Goal: Task Accomplishment & Management: Complete application form

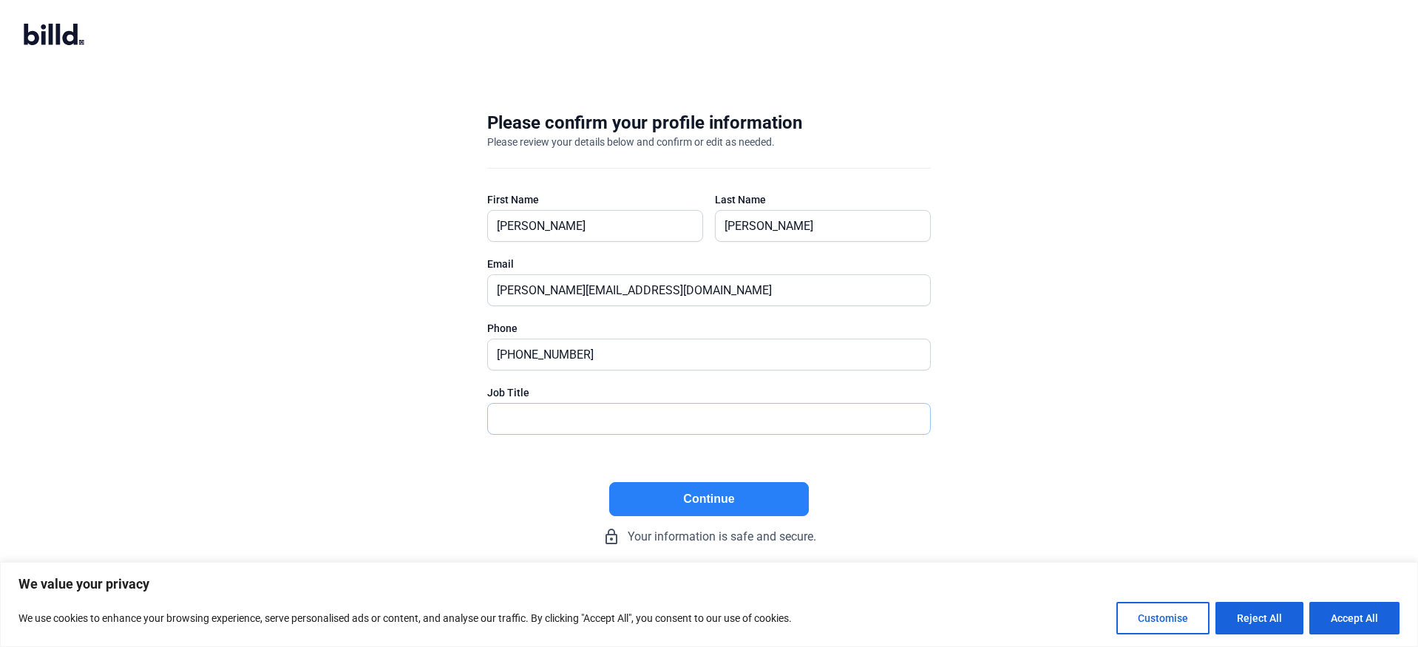
click at [542, 429] on input "text" at bounding box center [709, 419] width 442 height 30
type input "CEO"
click at [724, 498] on button "Continue" at bounding box center [709, 499] width 200 height 34
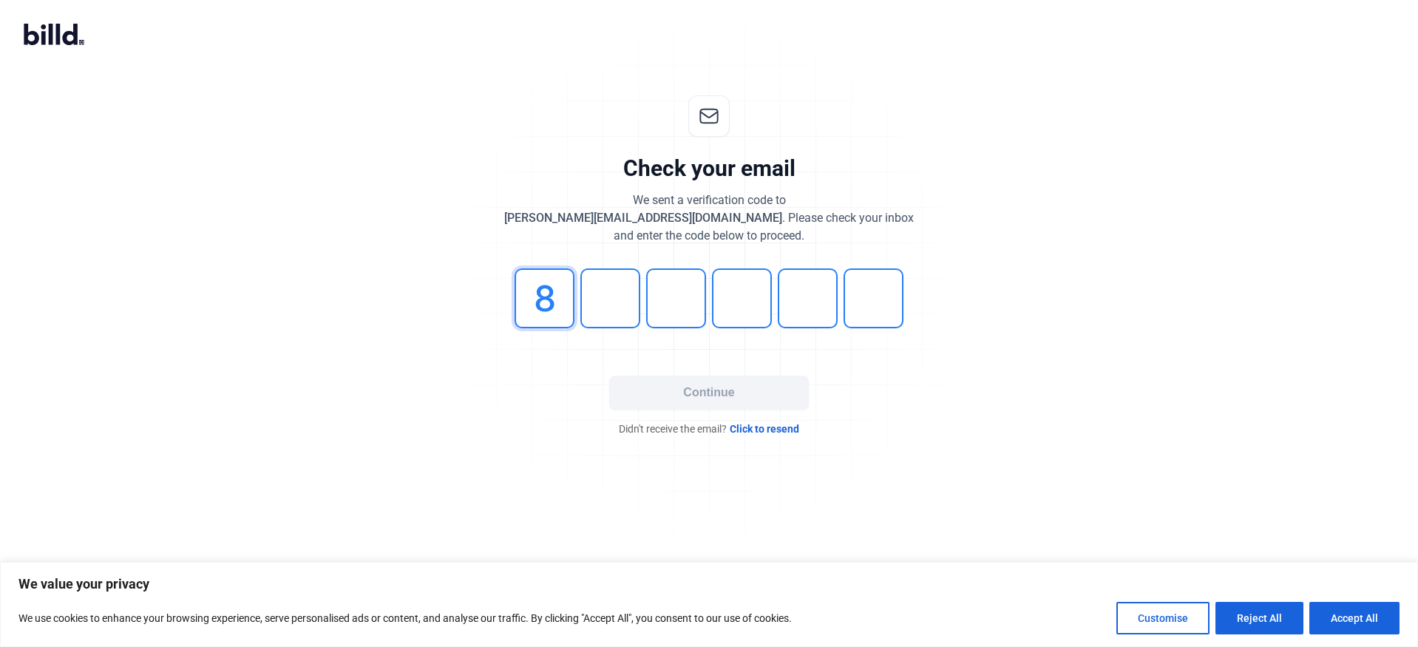
type input "8"
type input "2"
type input "7"
type input "4"
type input "2"
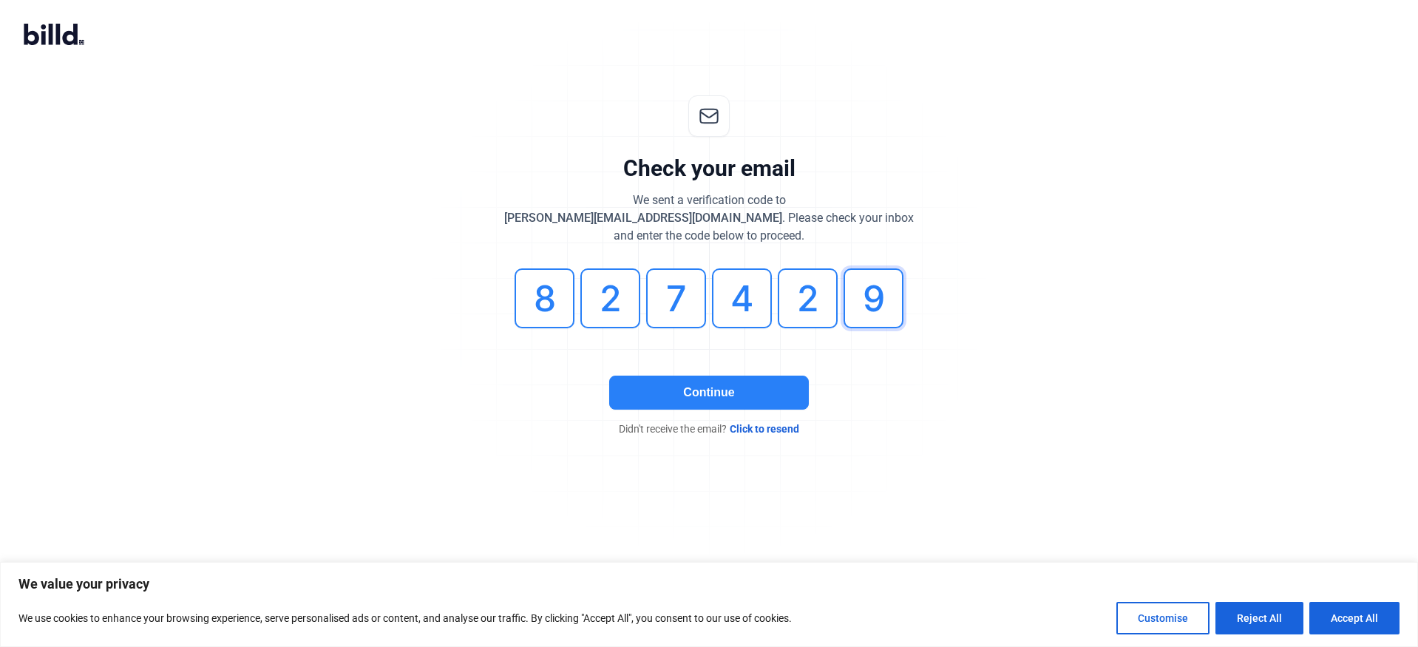
type input "9"
click at [741, 376] on button "Continue" at bounding box center [709, 392] width 200 height 34
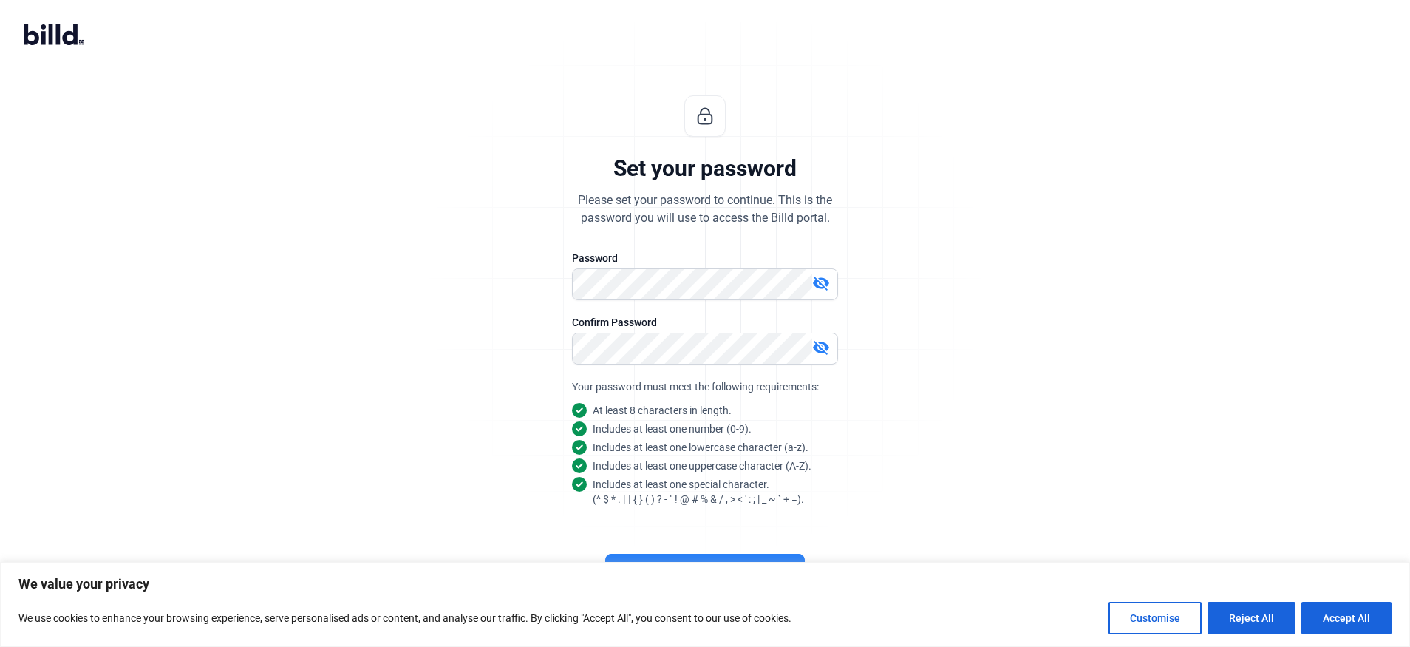
scroll to position [12, 0]
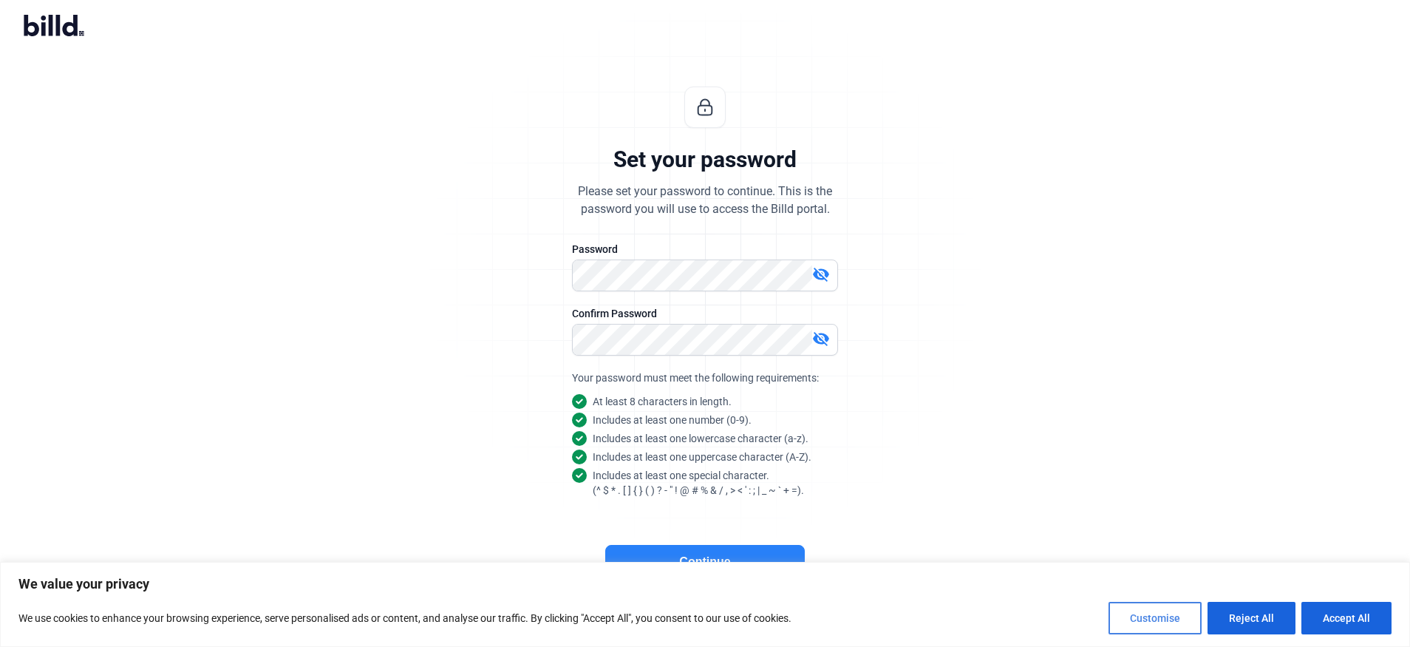
click at [1165, 617] on button "Customise" at bounding box center [1155, 618] width 93 height 33
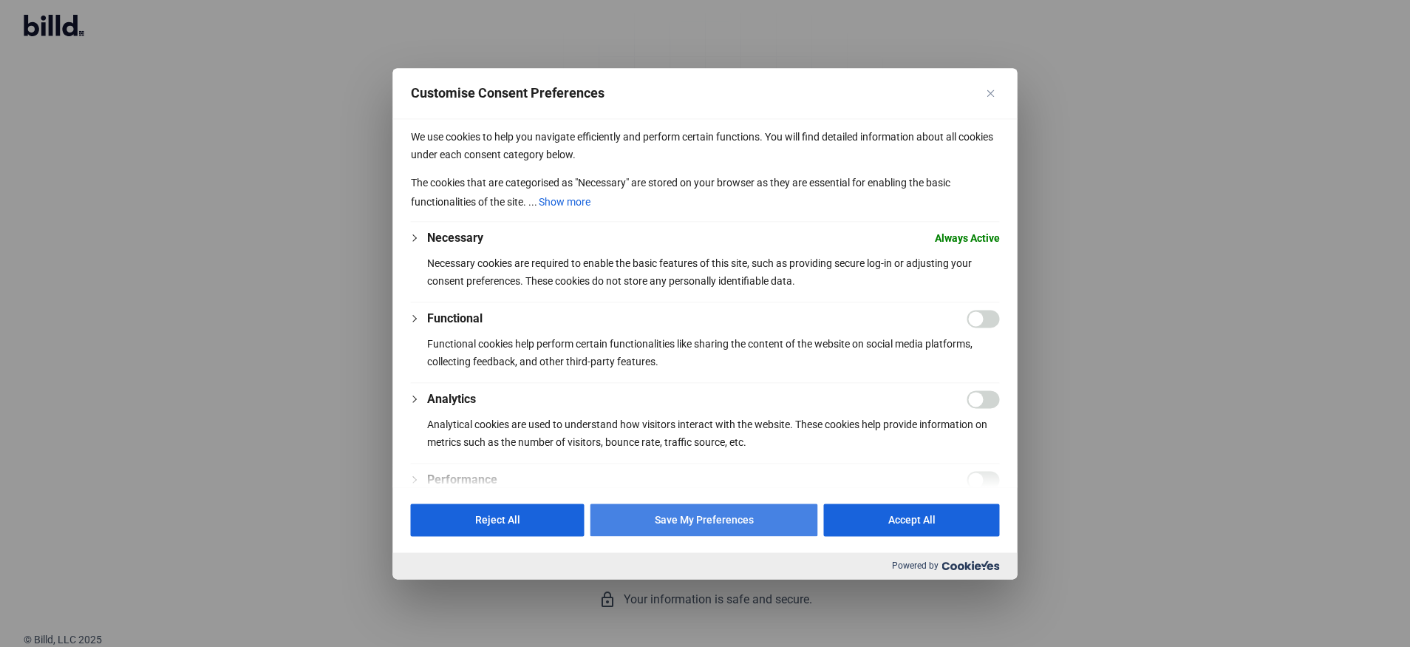
click at [666, 517] on button "Save My Preferences" at bounding box center [705, 519] width 228 height 33
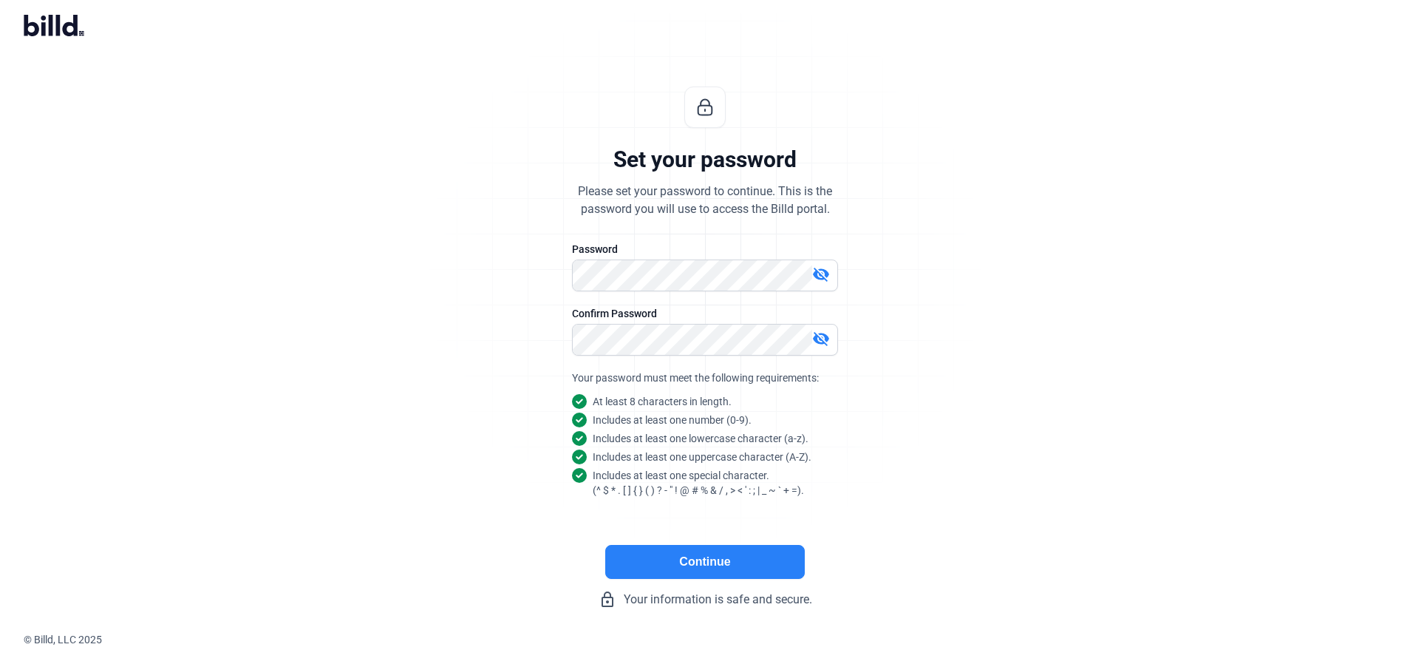
click at [702, 559] on button "Continue" at bounding box center [705, 562] width 200 height 34
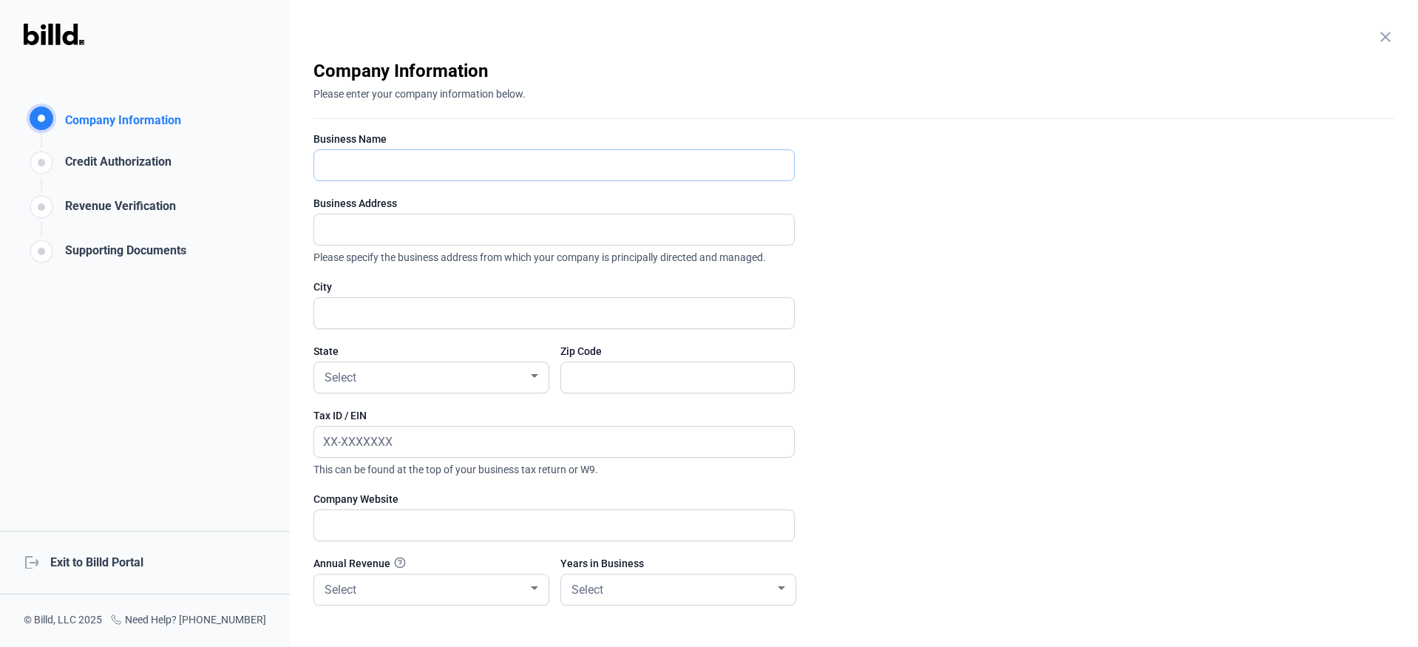
click at [446, 161] on input "text" at bounding box center [545, 165] width 463 height 30
type input "Paver Decor Masonry, Inc."
type input "[STREET_ADDRESS]"
type input "Calimesa"
type input "92320"
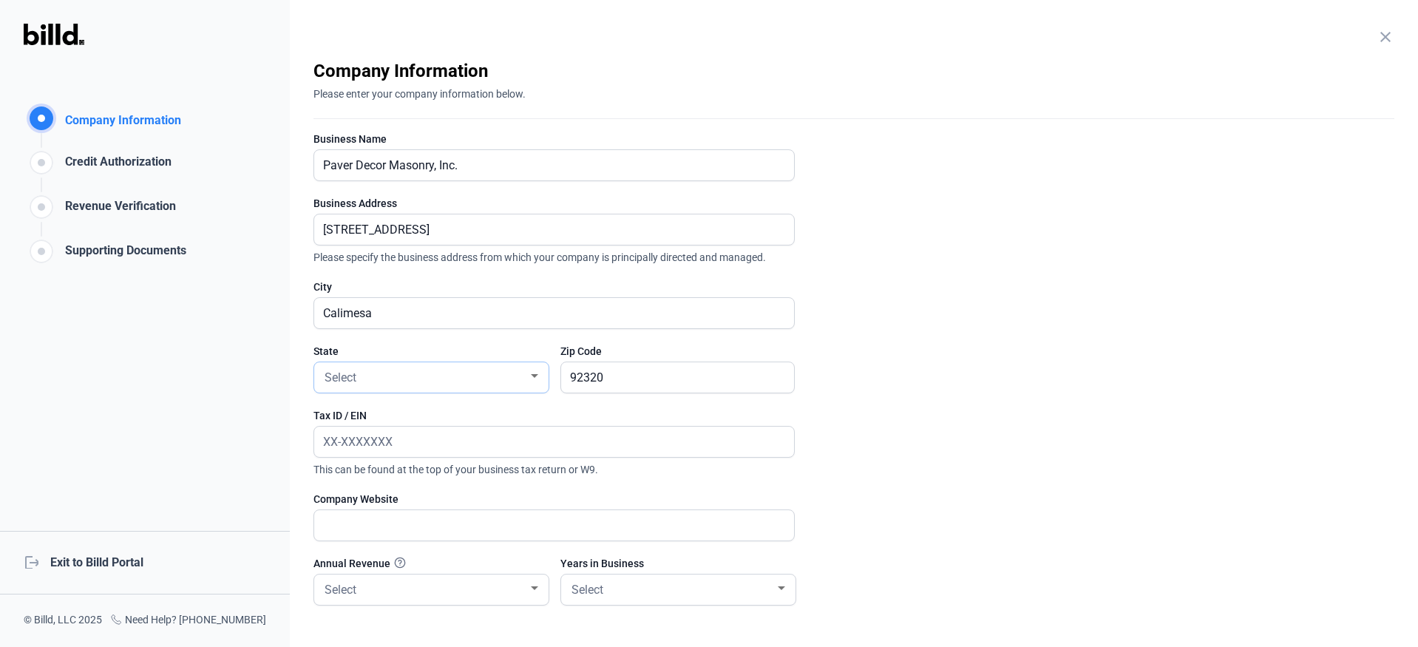
click at [525, 371] on div "Select" at bounding box center [425, 376] width 206 height 21
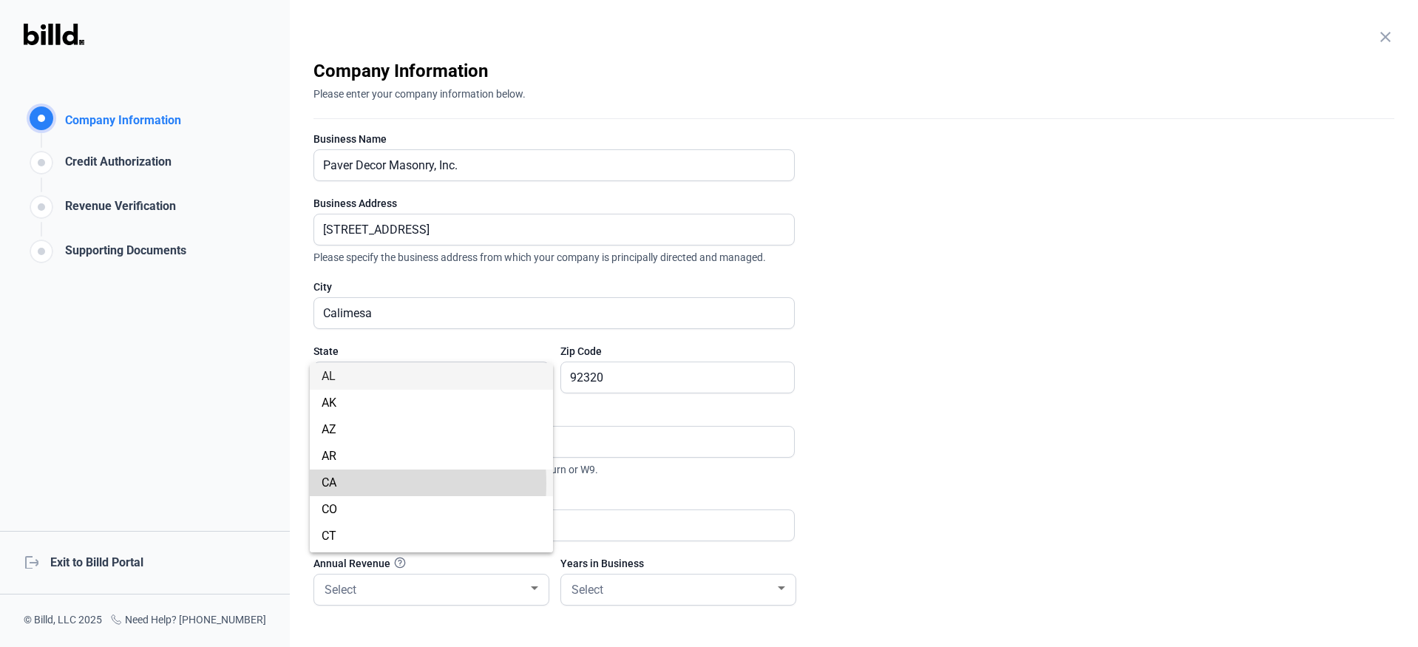
click at [327, 483] on span "CA" at bounding box center [329, 482] width 15 height 14
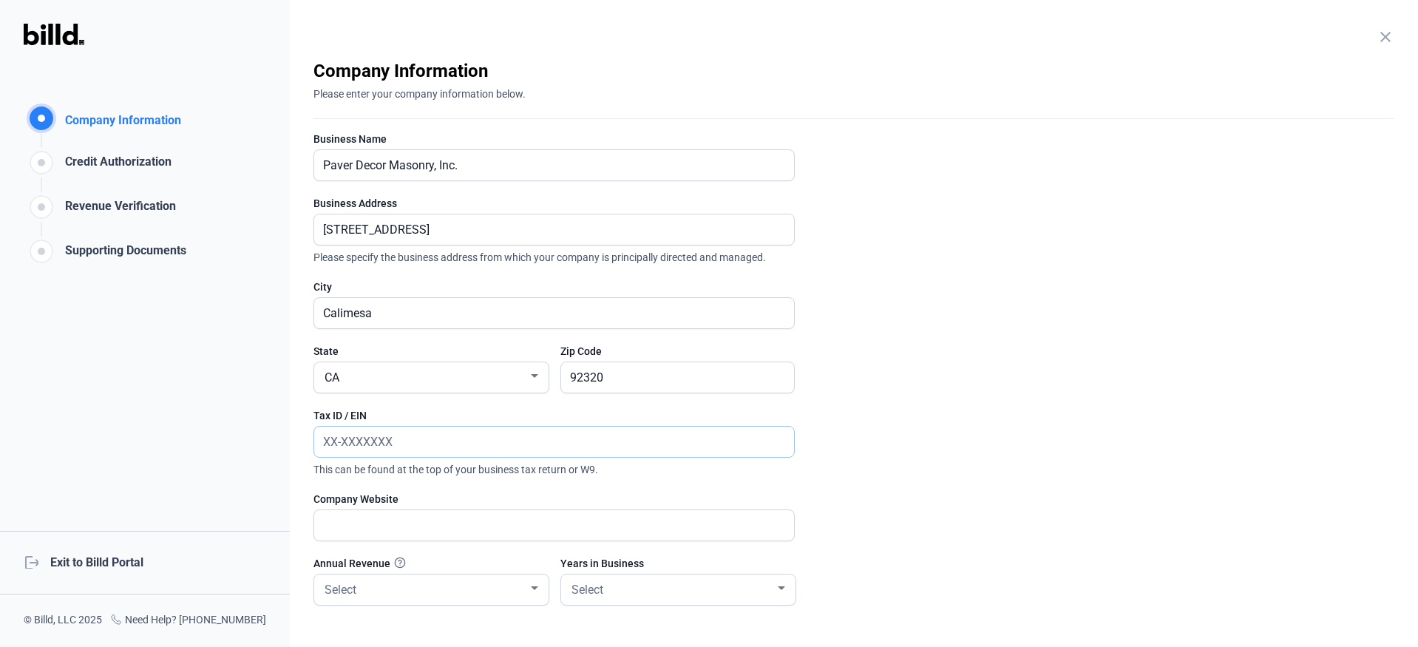
click at [444, 438] on input "text" at bounding box center [554, 441] width 480 height 30
click at [469, 439] on input "text" at bounding box center [554, 441] width 480 height 30
type input "[US_EMPLOYER_IDENTIFICATION_NUMBER]"
click at [437, 520] on input "text" at bounding box center [545, 525] width 463 height 30
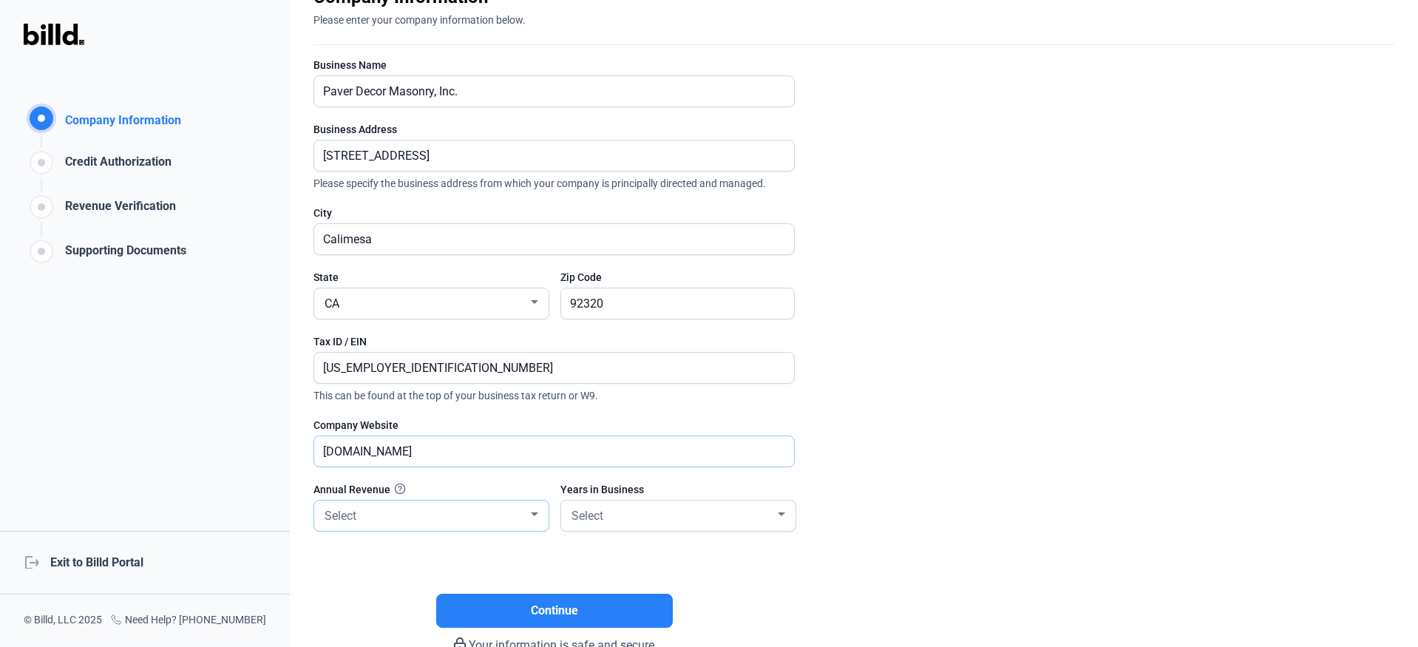
type input "[DOMAIN_NAME]"
click at [528, 514] on div at bounding box center [534, 514] width 13 height 12
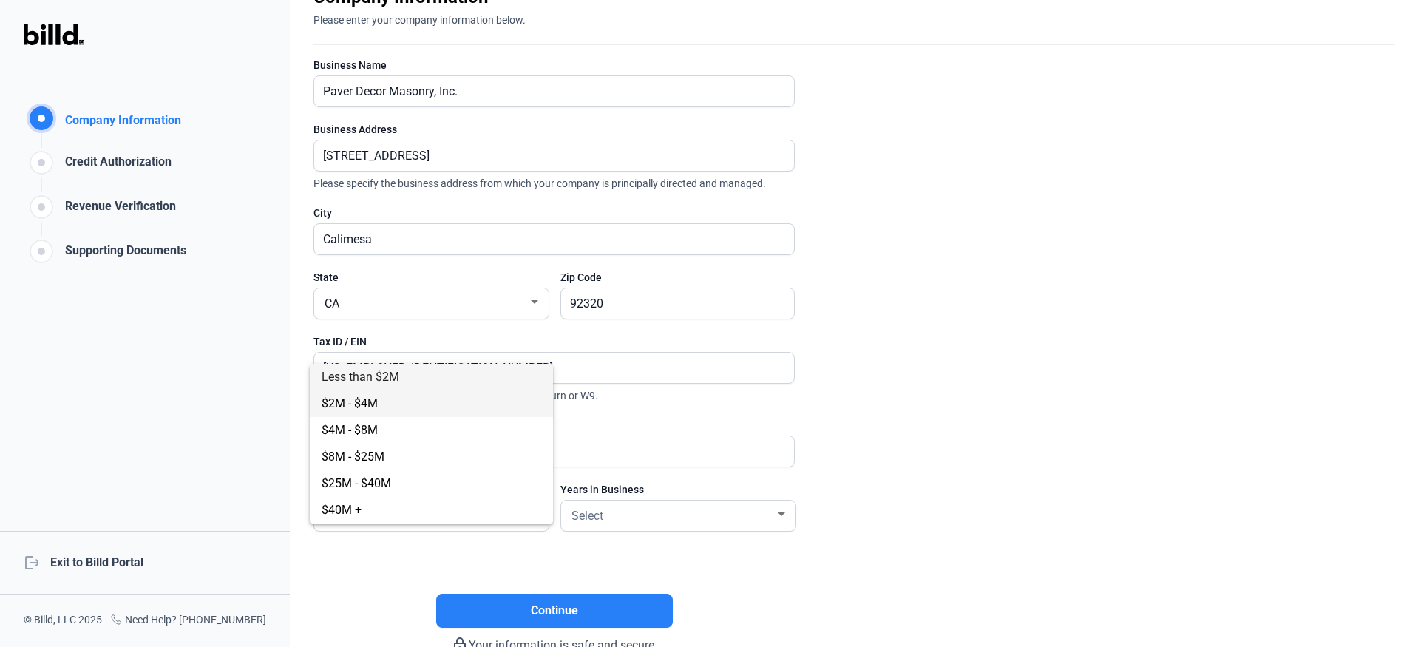
click at [380, 404] on span "$2M - $4M" at bounding box center [432, 403] width 220 height 27
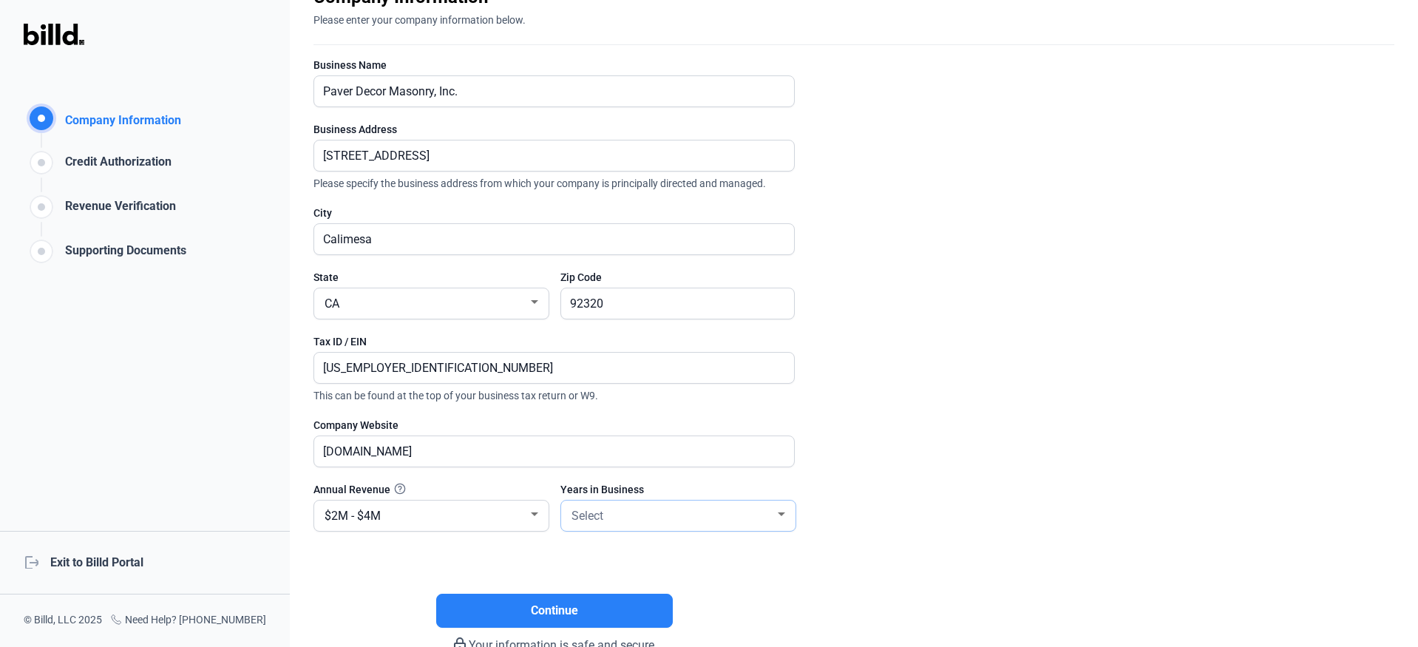
click at [783, 519] on div at bounding box center [781, 514] width 13 height 12
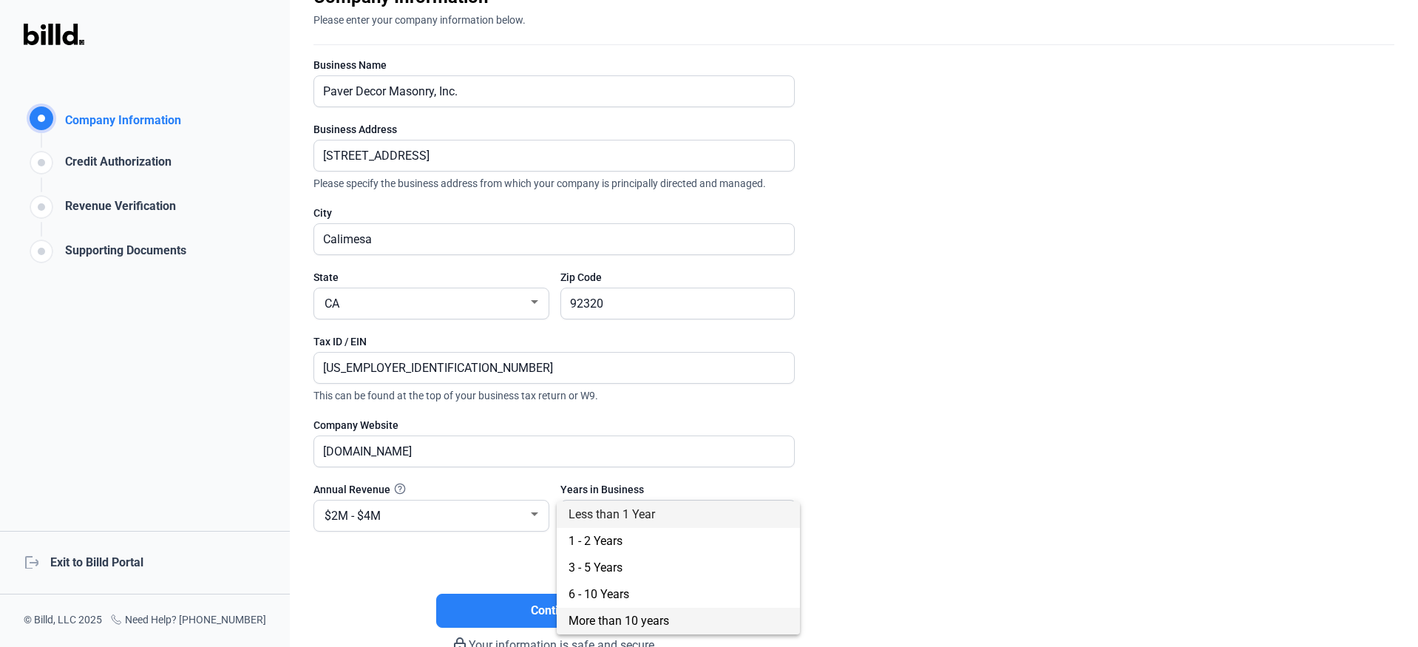
click at [653, 619] on span "More than 10 years" at bounding box center [618, 620] width 101 height 14
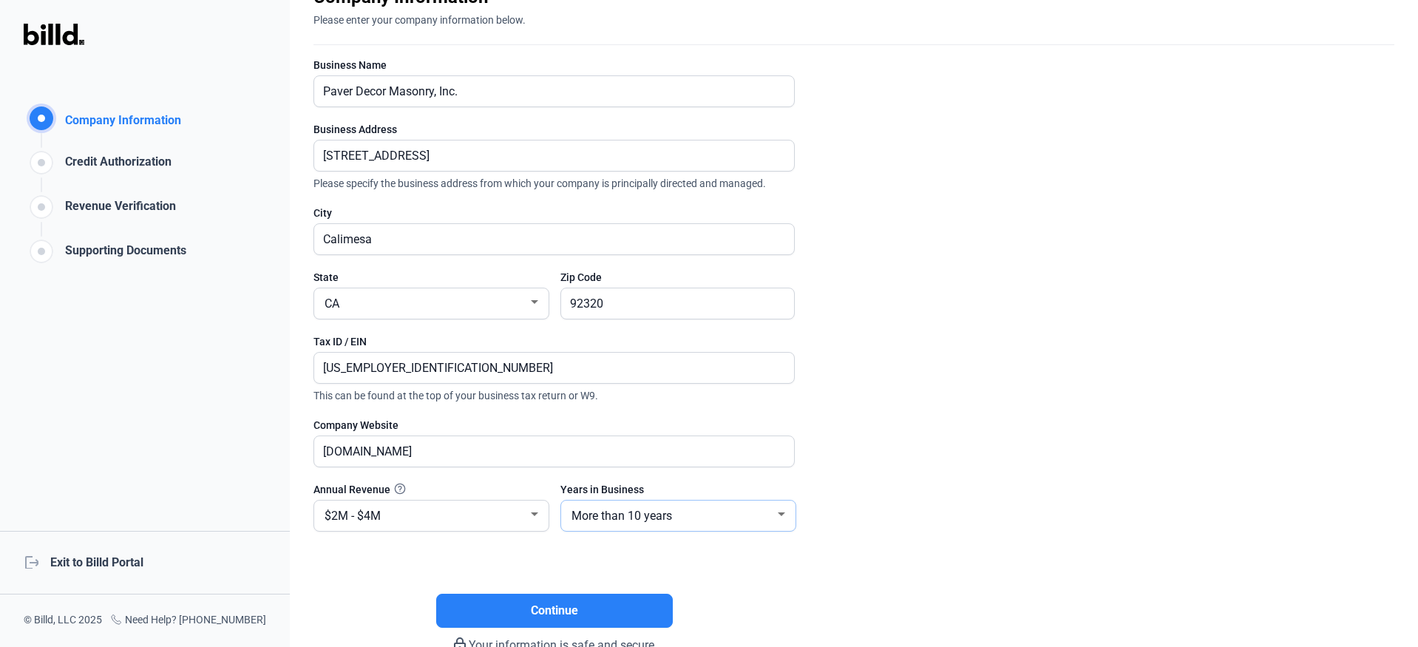
scroll to position [163, 0]
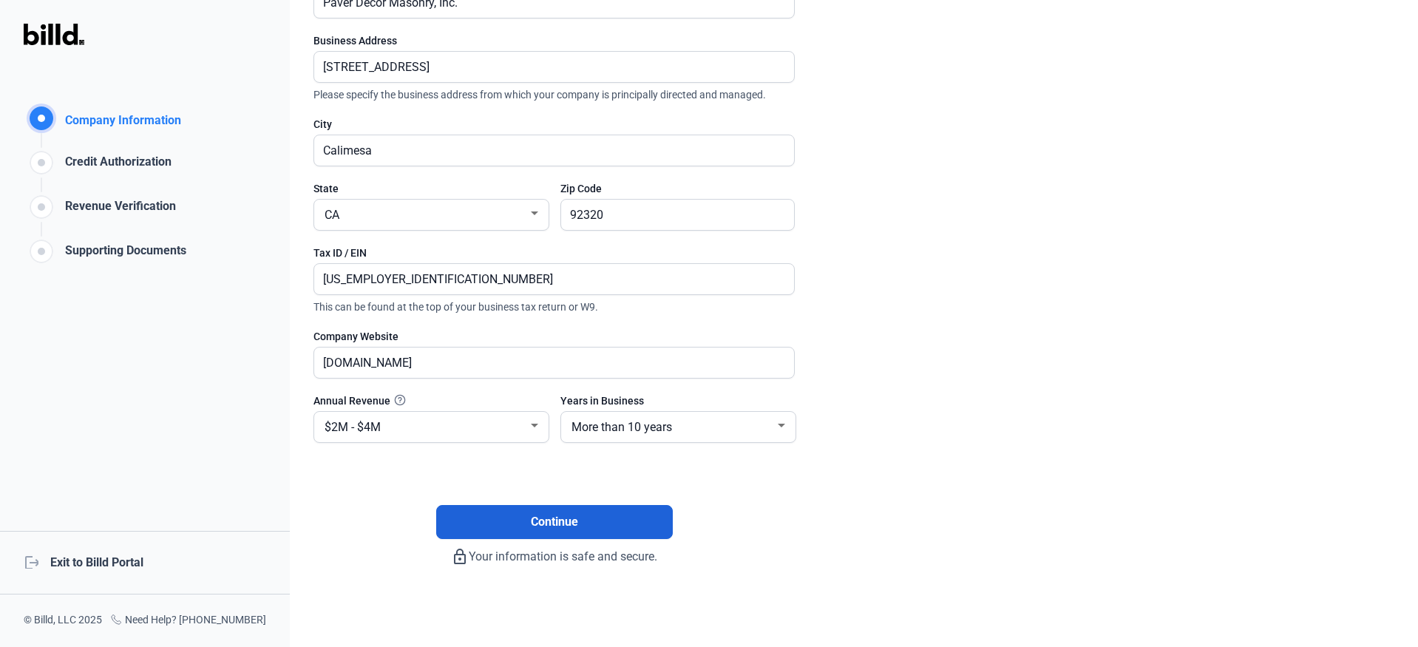
click at [559, 517] on span "Continue" at bounding box center [554, 522] width 47 height 18
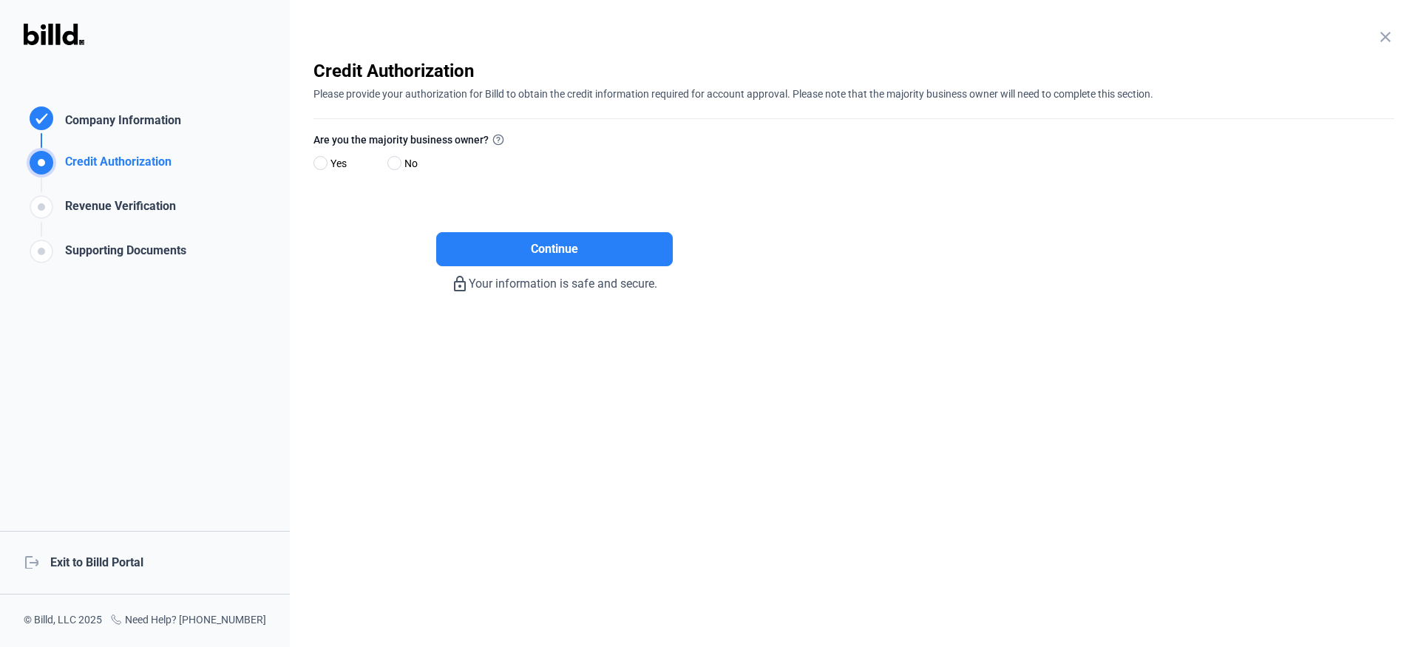
scroll to position [0, 0]
click at [396, 160] on span at bounding box center [394, 163] width 14 height 14
click at [396, 160] on input "No" at bounding box center [392, 163] width 11 height 11
radio input "true"
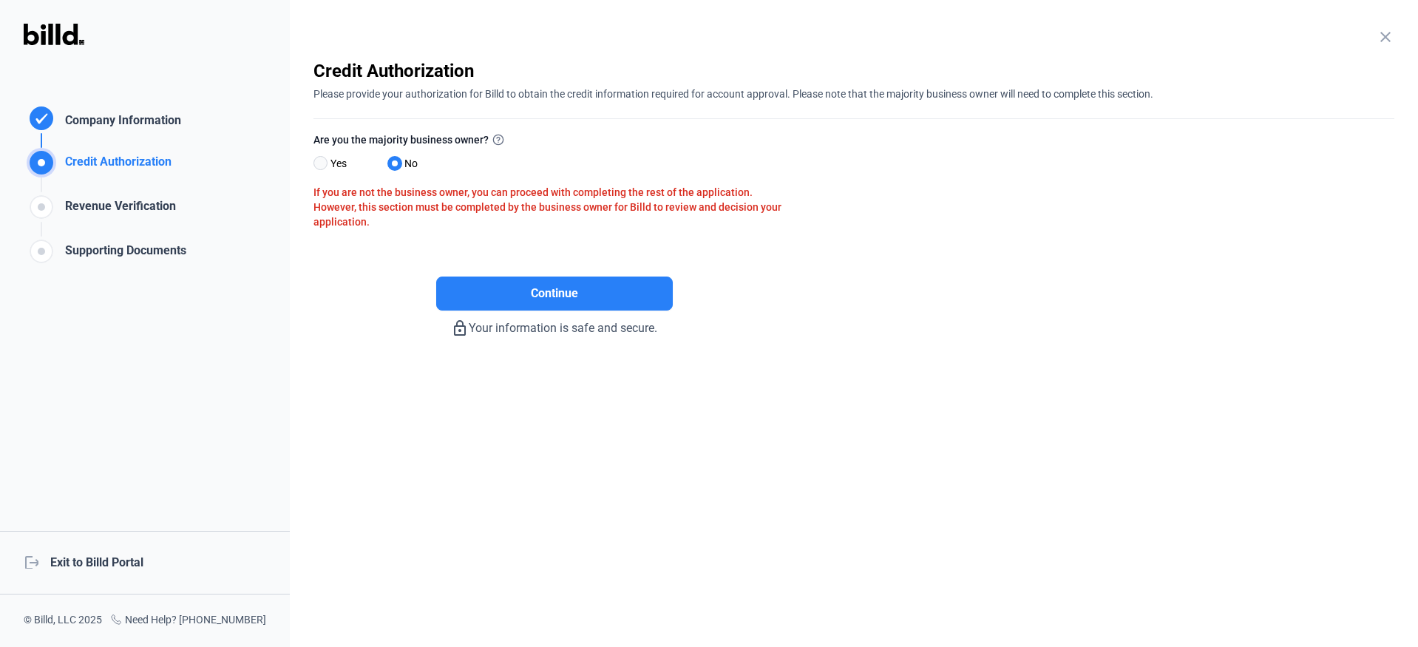
click at [318, 159] on span at bounding box center [320, 163] width 14 height 14
click at [318, 159] on input "Yes" at bounding box center [318, 163] width 11 height 11
radio input "true"
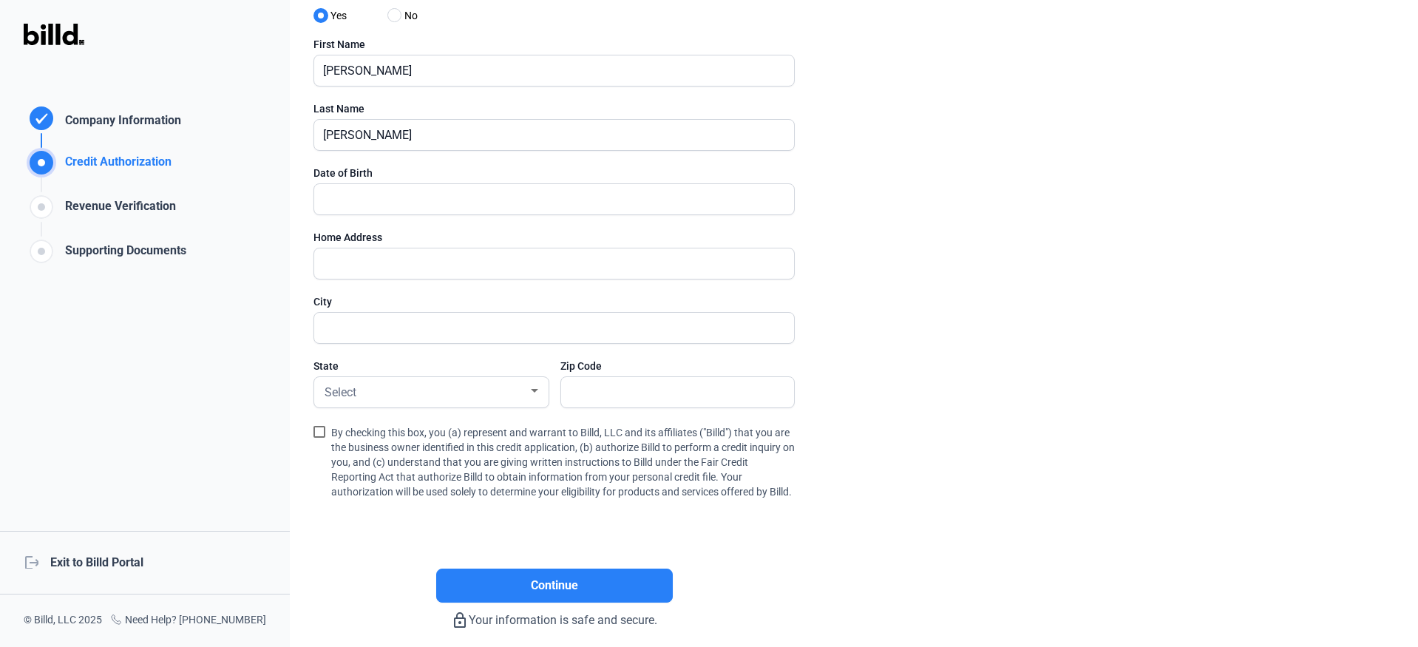
scroll to position [74, 0]
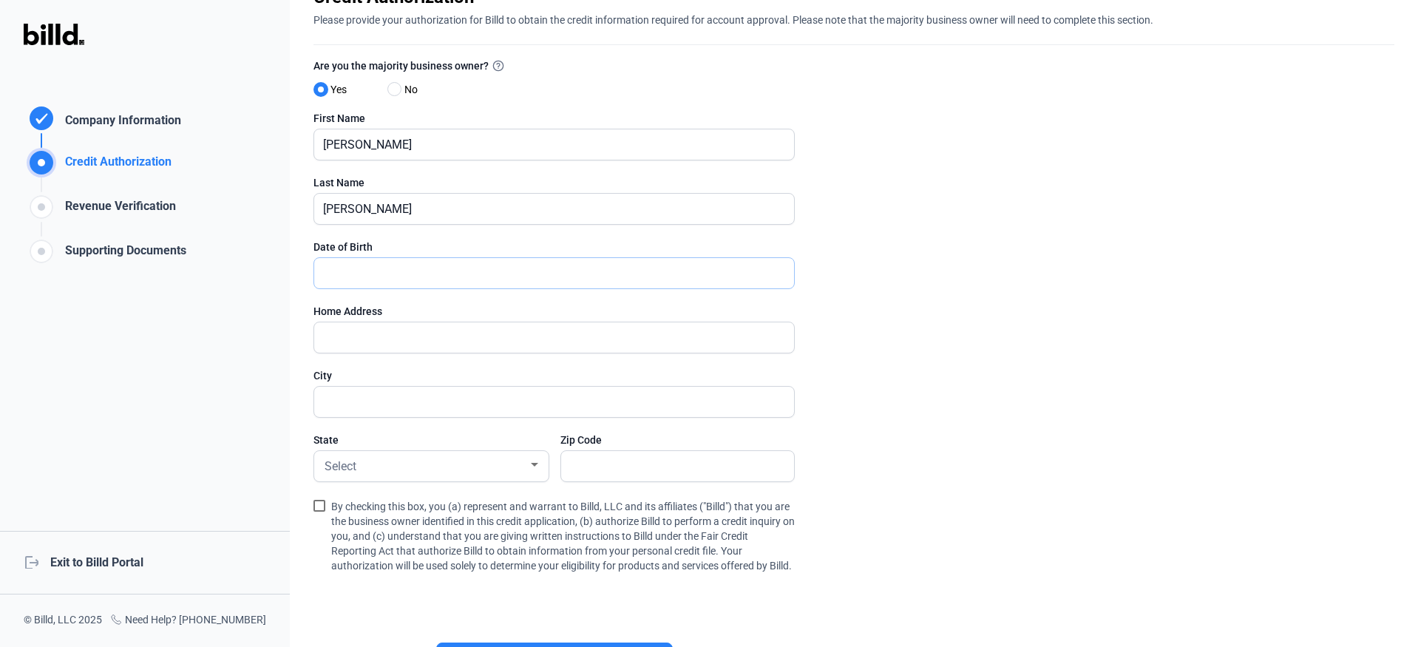
click at [362, 273] on input "text" at bounding box center [545, 273] width 463 height 30
type input "0_/__/____"
type input "[DATE]"
click at [373, 334] on input "text" at bounding box center [545, 337] width 463 height 30
type input "[STREET_ADDRESS]"
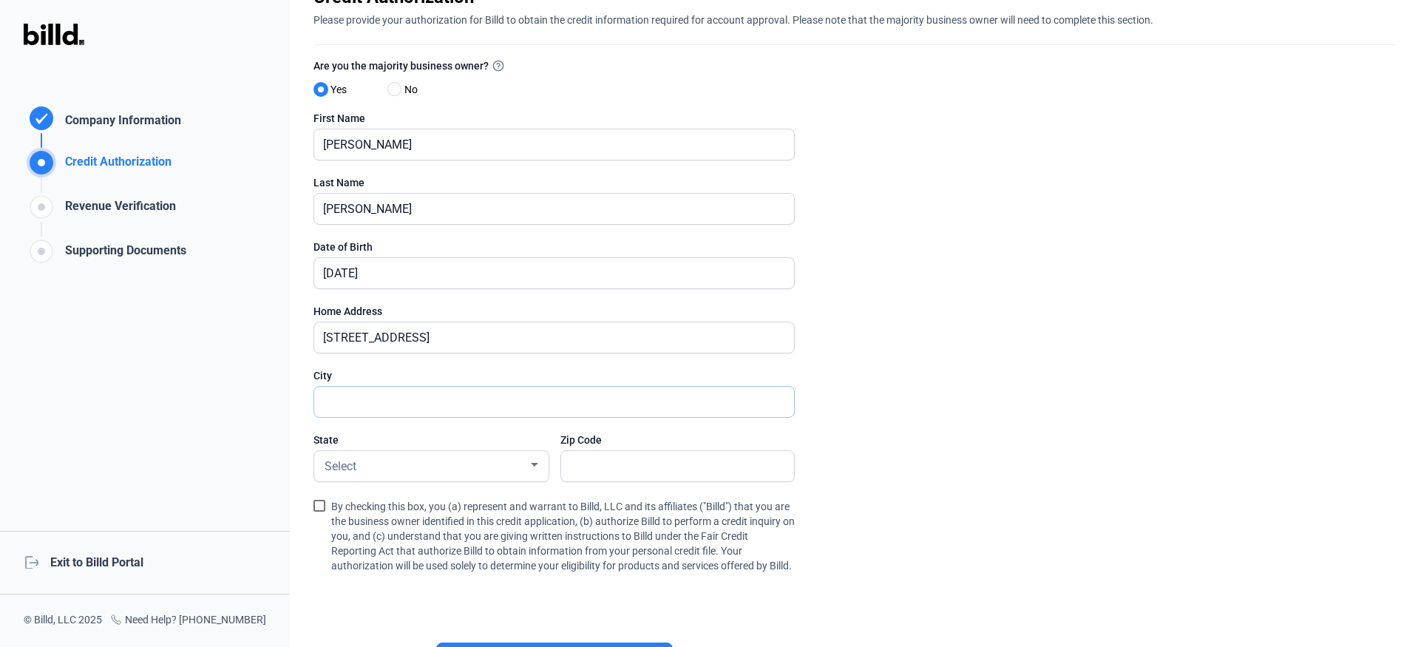
type input "Longview"
type input "75605"
click at [415, 474] on div "Select" at bounding box center [425, 465] width 206 height 21
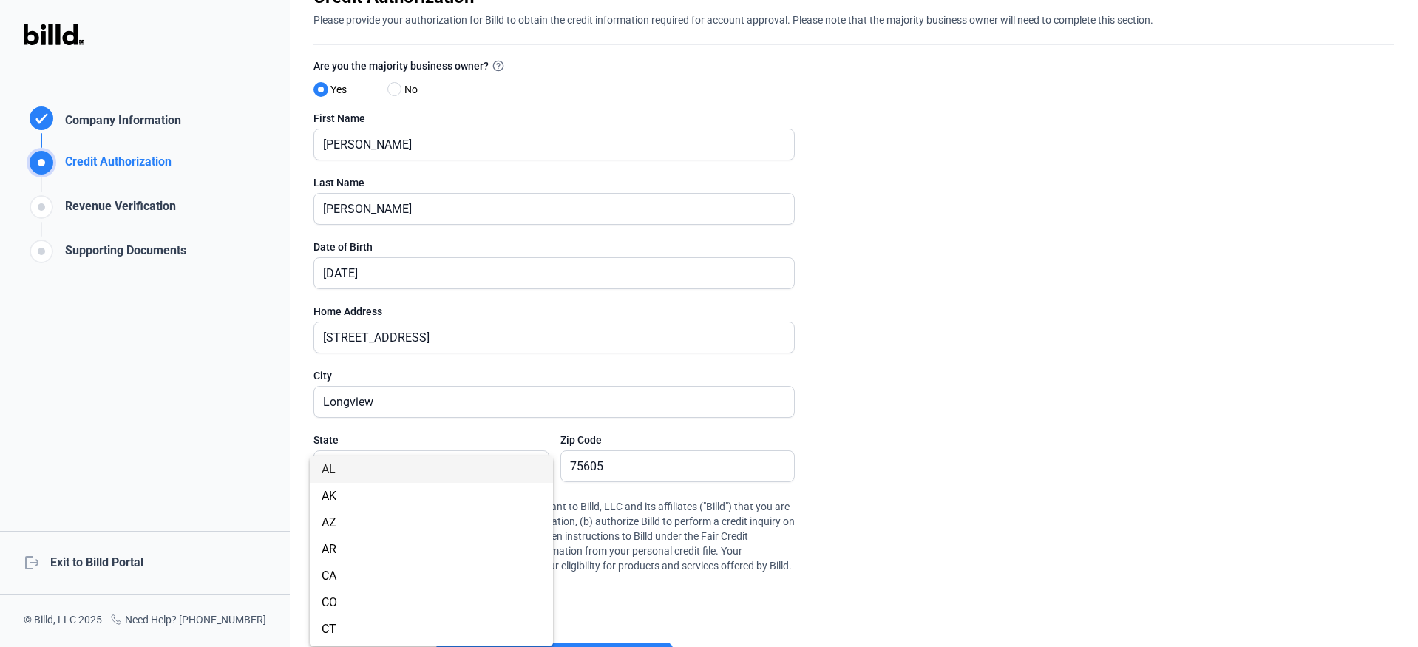
click at [414, 466] on span "AL" at bounding box center [432, 469] width 220 height 27
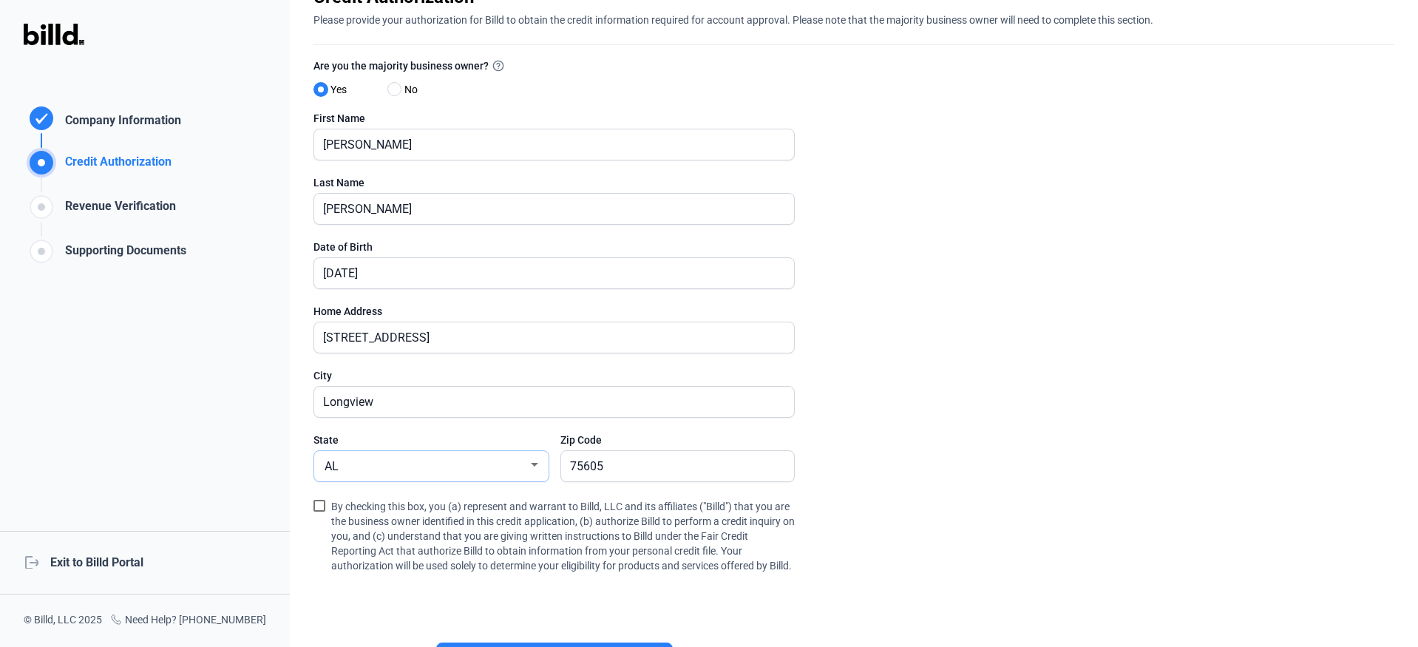
click at [414, 466] on div "AL" at bounding box center [425, 465] width 206 height 21
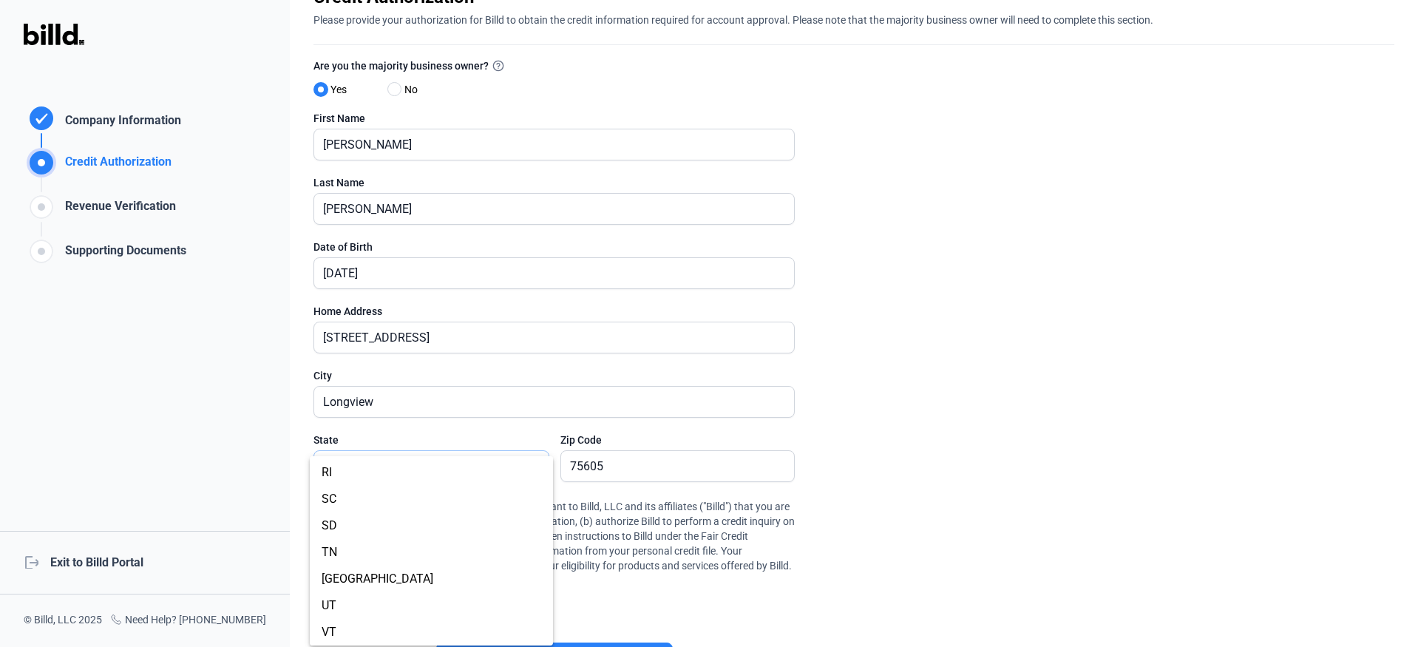
scroll to position [1109, 0]
click at [347, 504] on span "[GEOGRAPHIC_DATA]" at bounding box center [432, 504] width 220 height 27
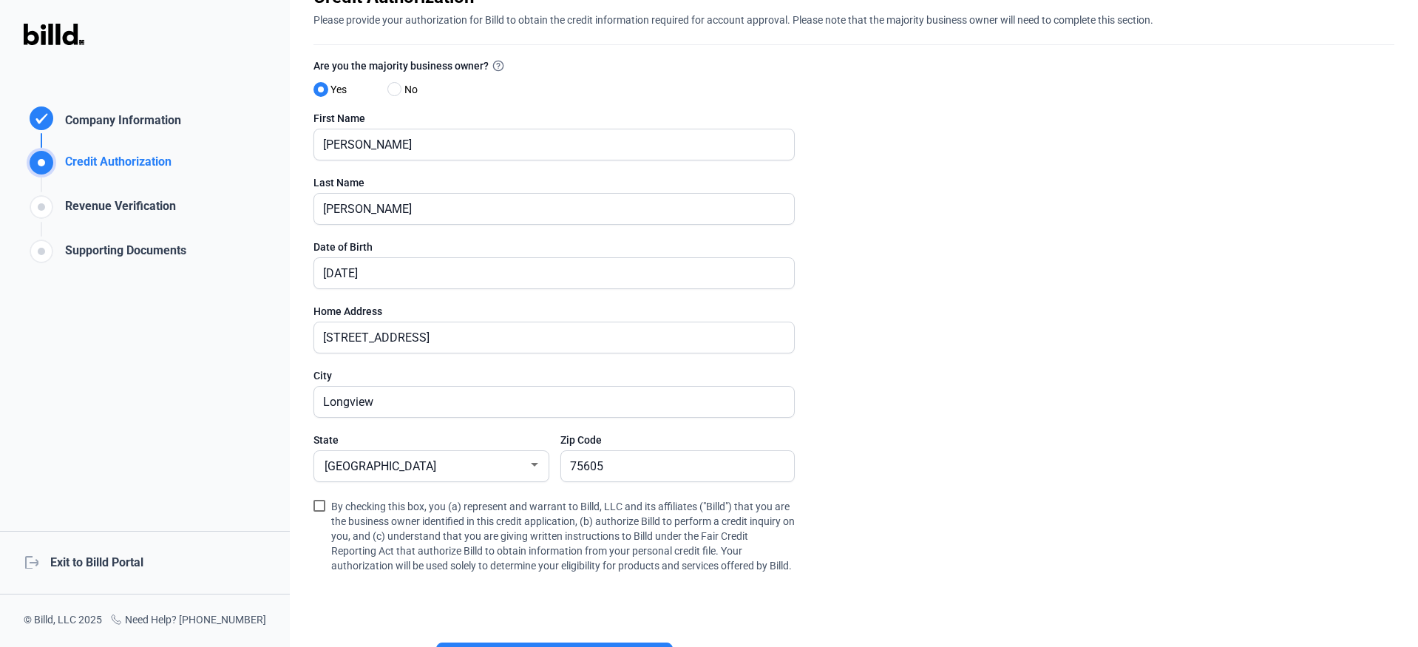
click at [847, 366] on enrollment-step "close Credit Authorization Please provide your authorization for Billd to obtai…" at bounding box center [853, 344] width 1081 height 718
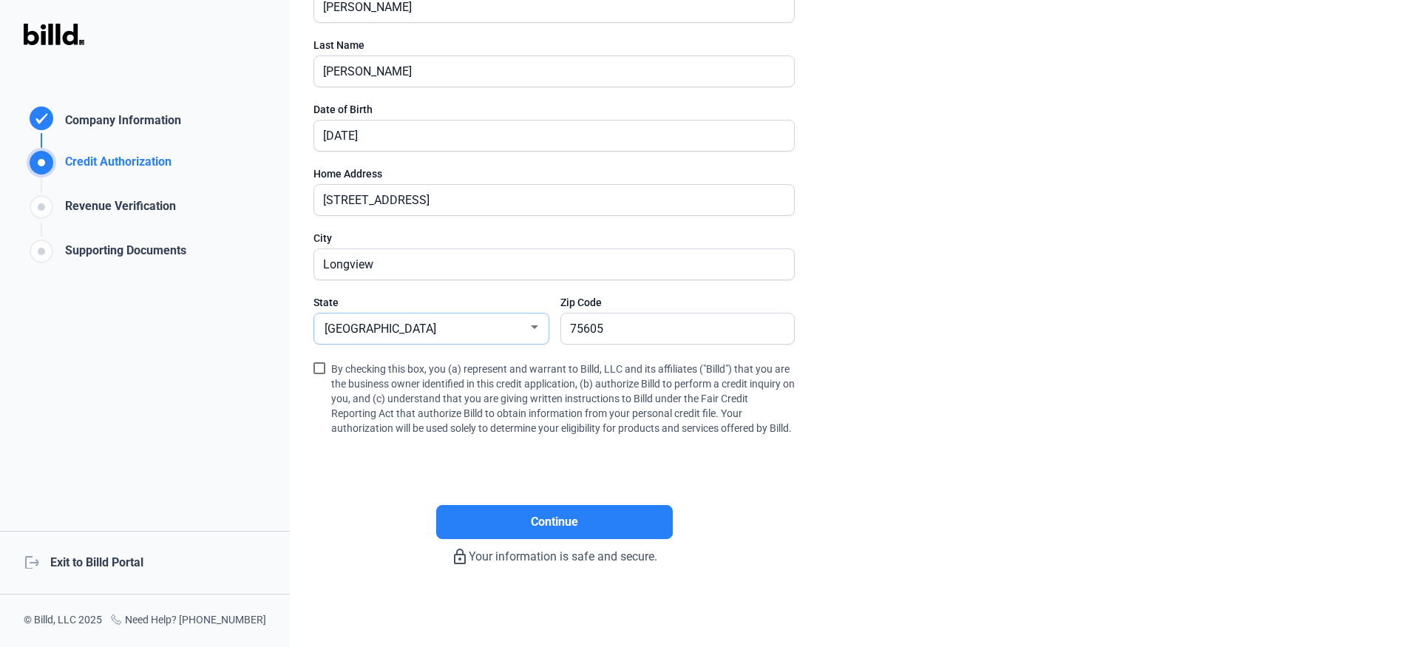
scroll to position [148, 0]
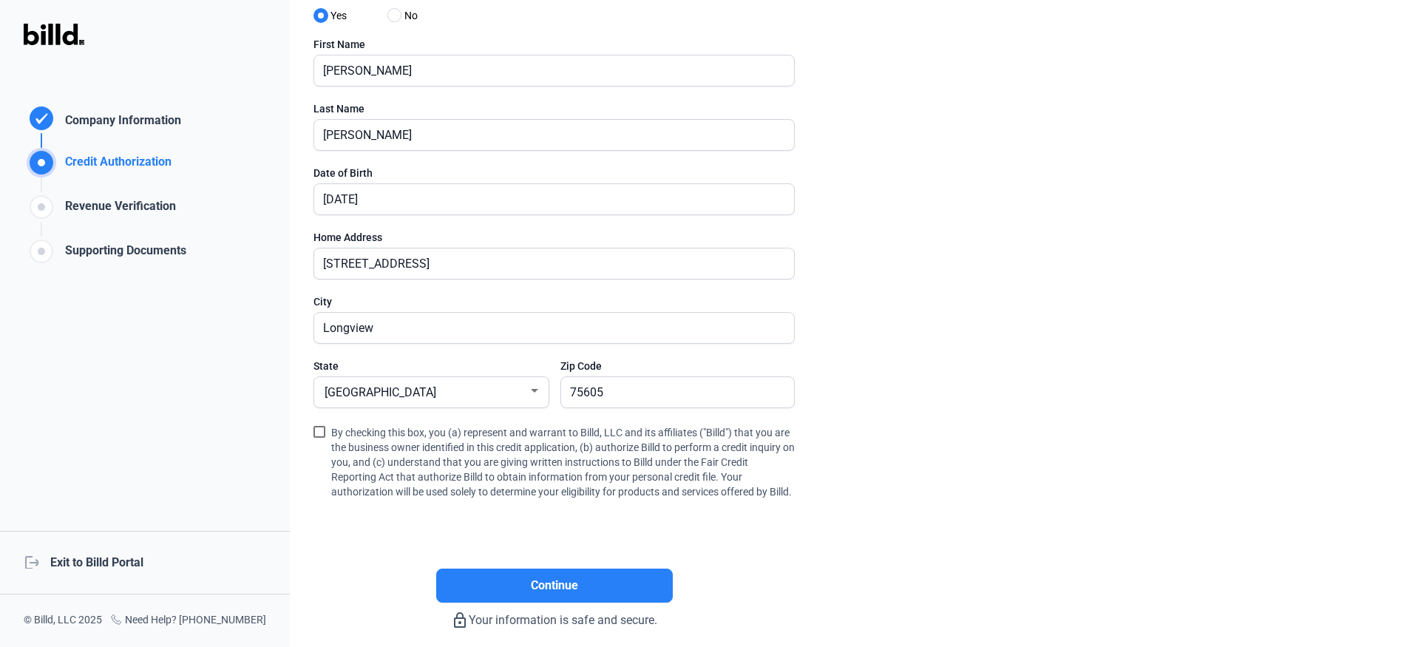
click at [319, 434] on span at bounding box center [319, 432] width 12 height 12
click at [0, 0] on input "By checking this box, you (a) represent and warrant to Billd, LLC and its affil…" at bounding box center [0, 0] width 0 height 0
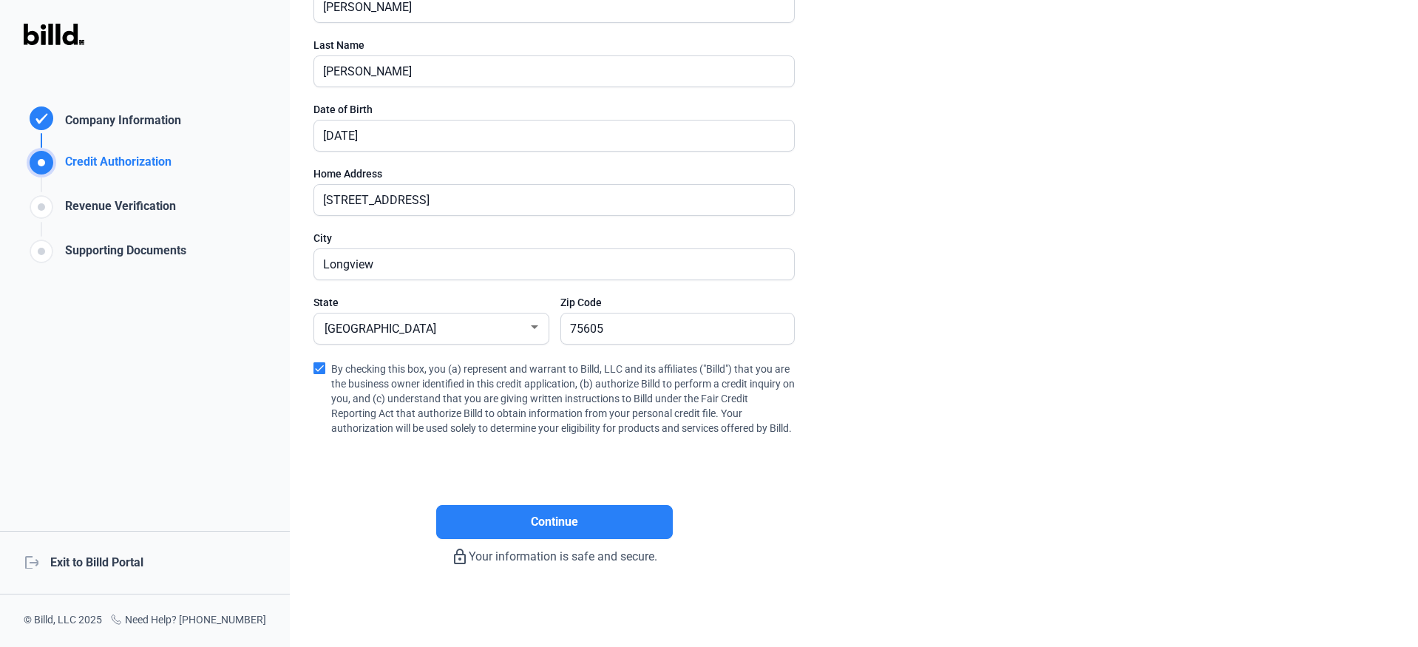
scroll to position [227, 0]
click at [537, 518] on span "Continue" at bounding box center [554, 522] width 47 height 18
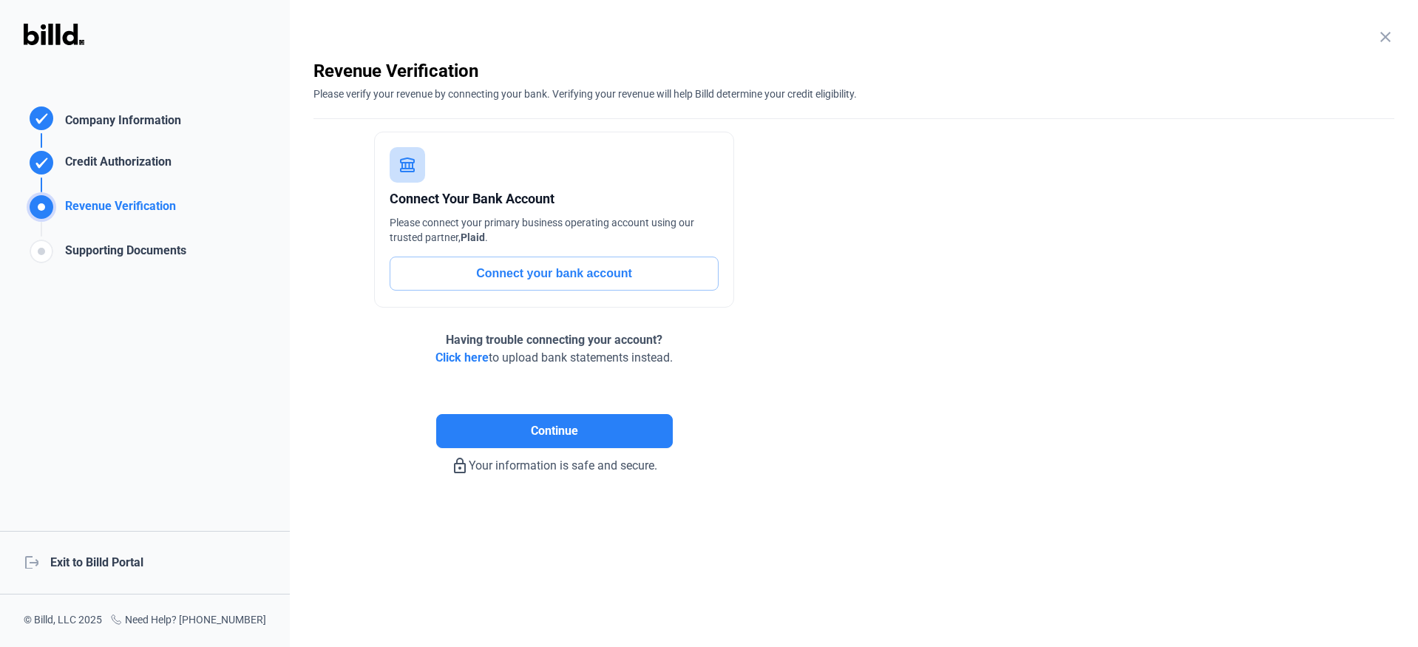
scroll to position [0, 0]
click at [458, 357] on span "Click here" at bounding box center [461, 357] width 53 height 14
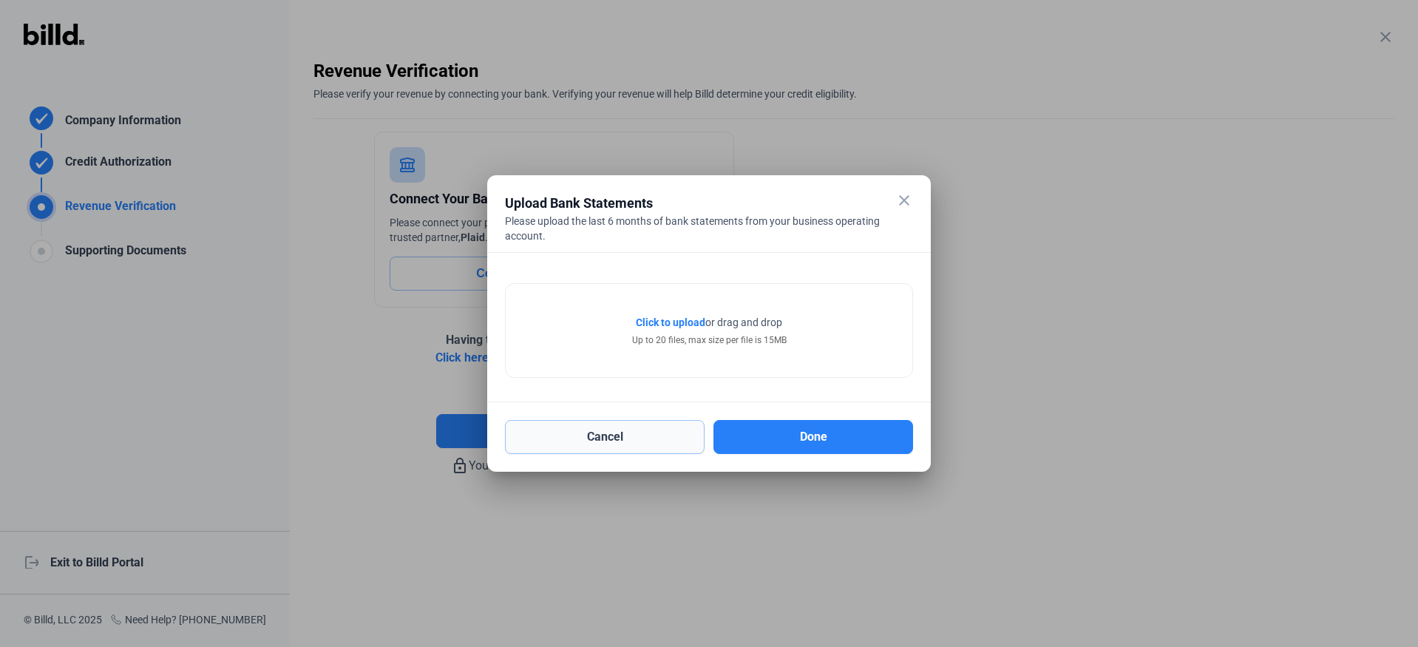
click at [642, 434] on button "Cancel" at bounding box center [605, 437] width 200 height 34
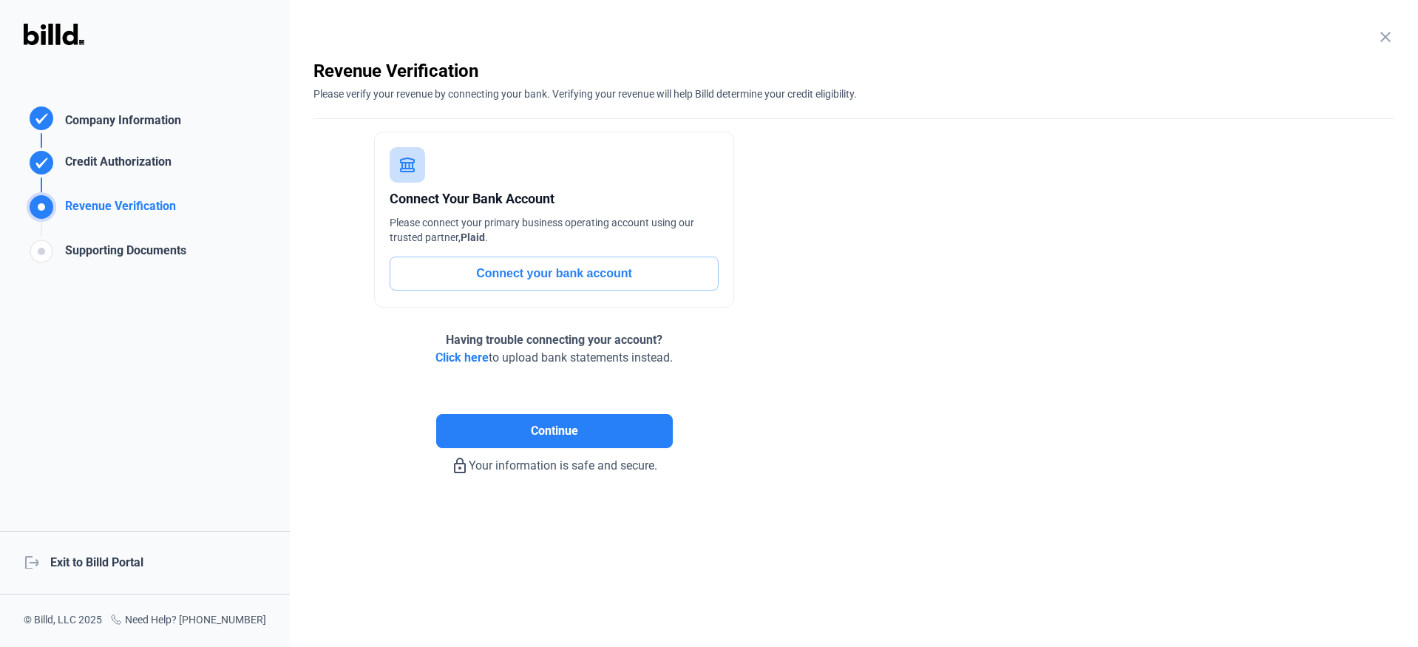
click at [452, 357] on span "Click here" at bounding box center [461, 357] width 53 height 14
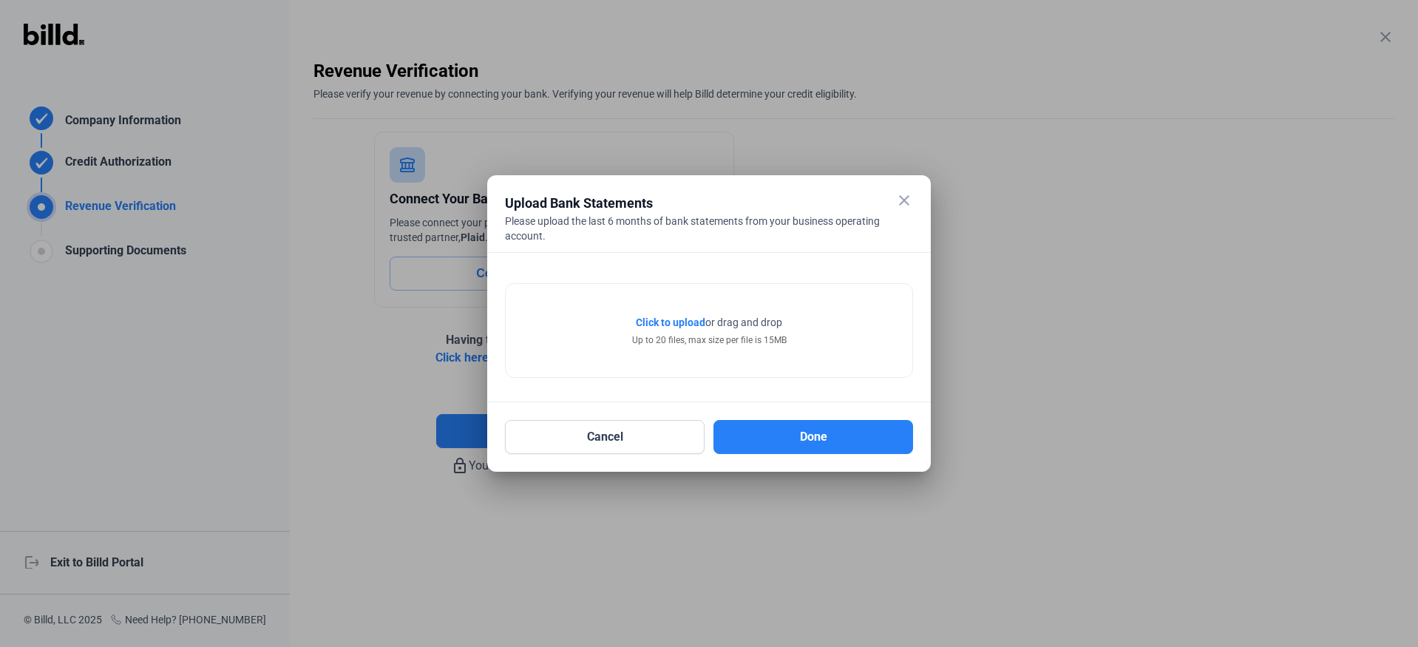
click at [905, 199] on mat-icon "close" at bounding box center [904, 200] width 18 height 18
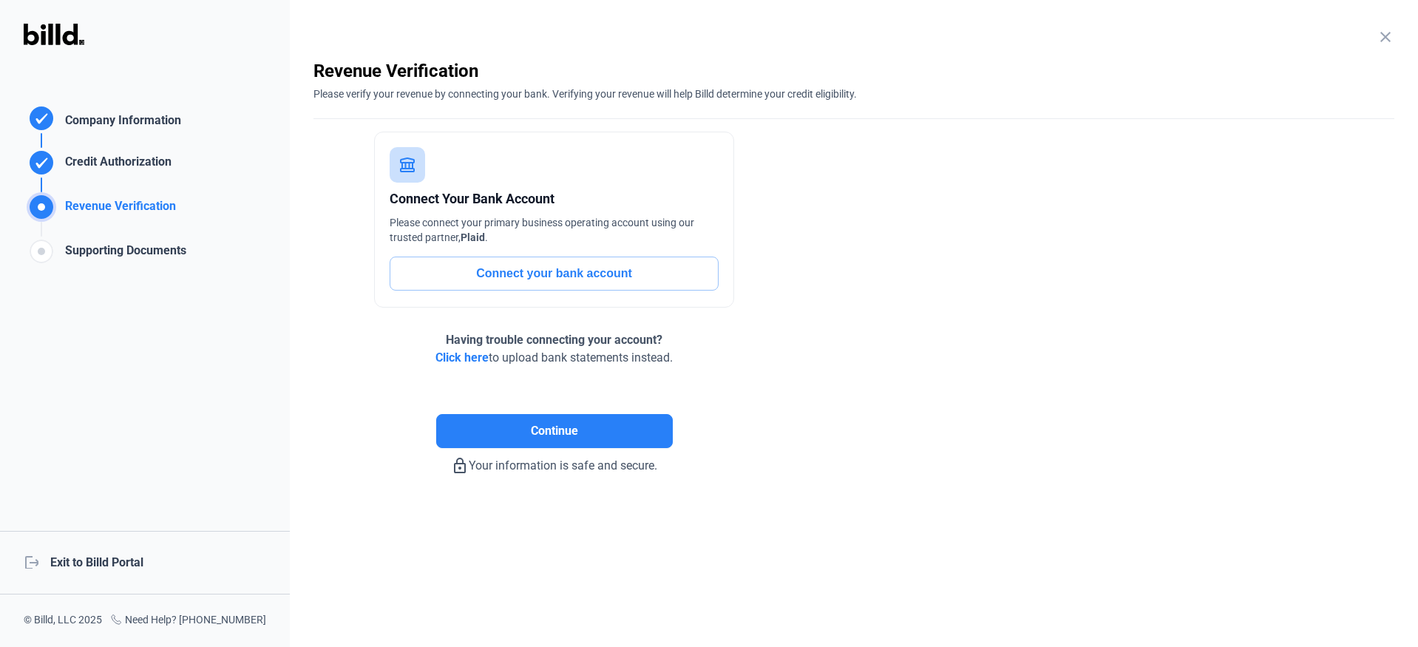
click at [503, 277] on button "Connect your bank account" at bounding box center [553, 273] width 329 height 34
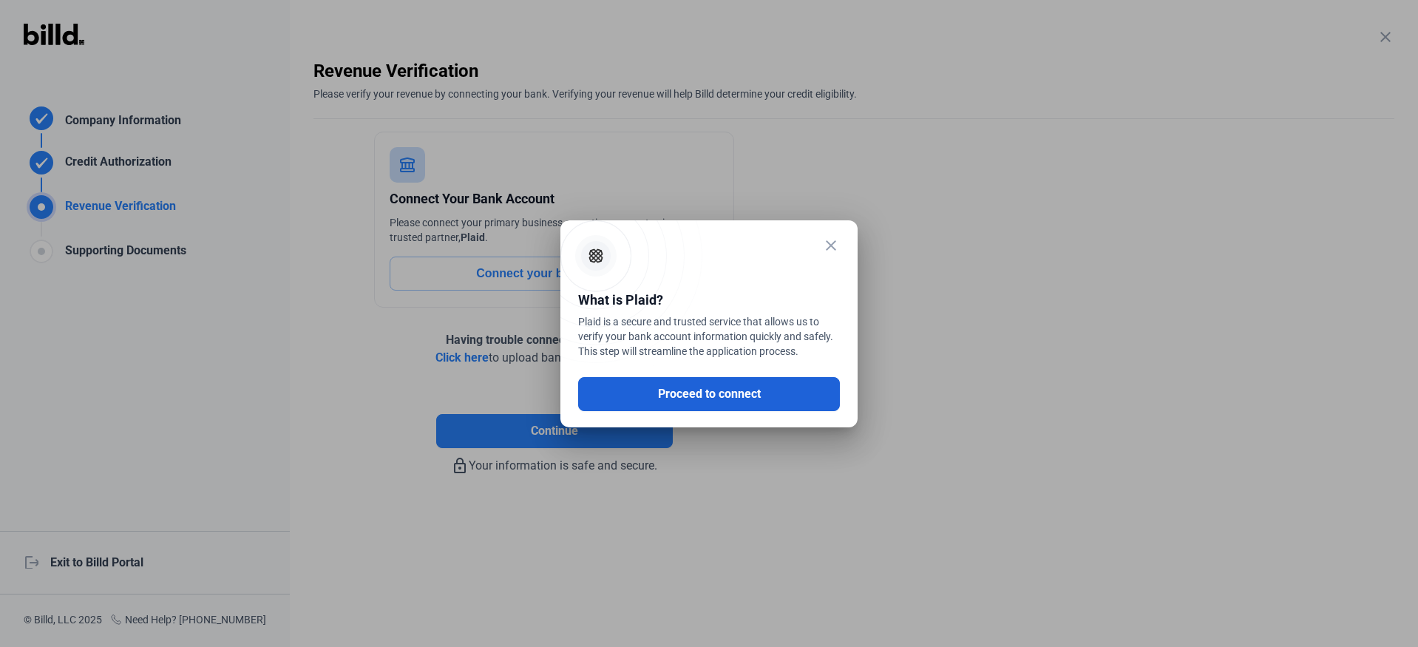
click at [761, 390] on button "Proceed to connect" at bounding box center [709, 394] width 262 height 34
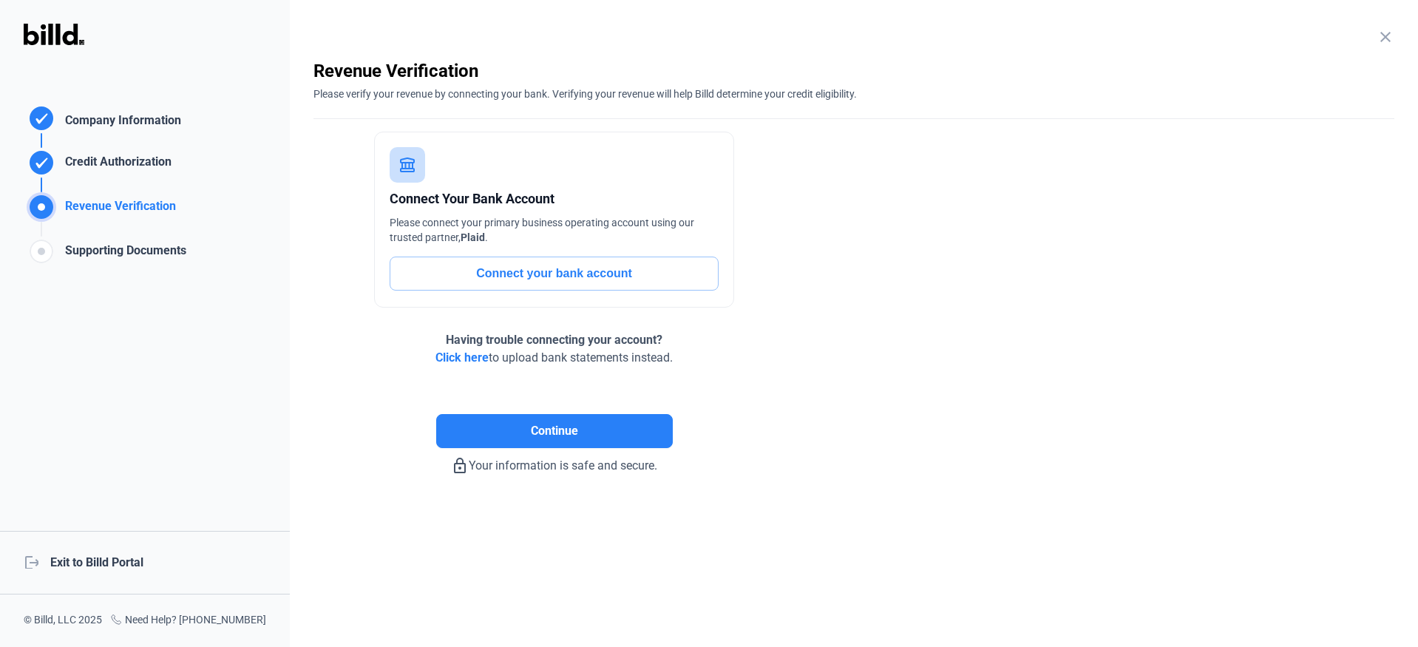
click at [115, 119] on div "Company Information" at bounding box center [120, 122] width 122 height 21
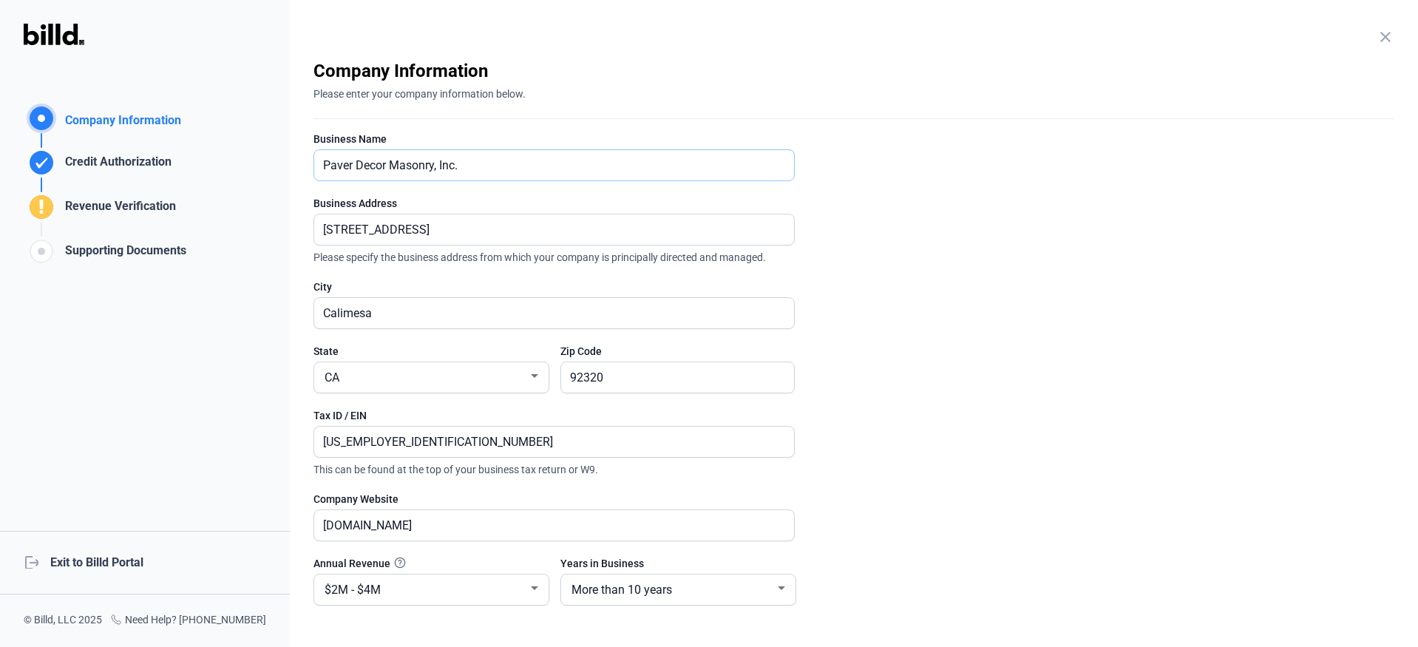
drag, startPoint x: 508, startPoint y: 166, endPoint x: 234, endPoint y: 171, distance: 275.0
click at [237, 172] on div "Company Information Company Information Credit Authorization Revenue Verificati…" at bounding box center [709, 323] width 1418 height 647
click at [537, 160] on input "Paver Decor Masonry, Inc." at bounding box center [554, 165] width 480 height 30
click at [498, 173] on input "Paver Decor Masonry, Inc." at bounding box center [554, 165] width 480 height 30
type input "Paver Decor Masonry, Inc. ?"
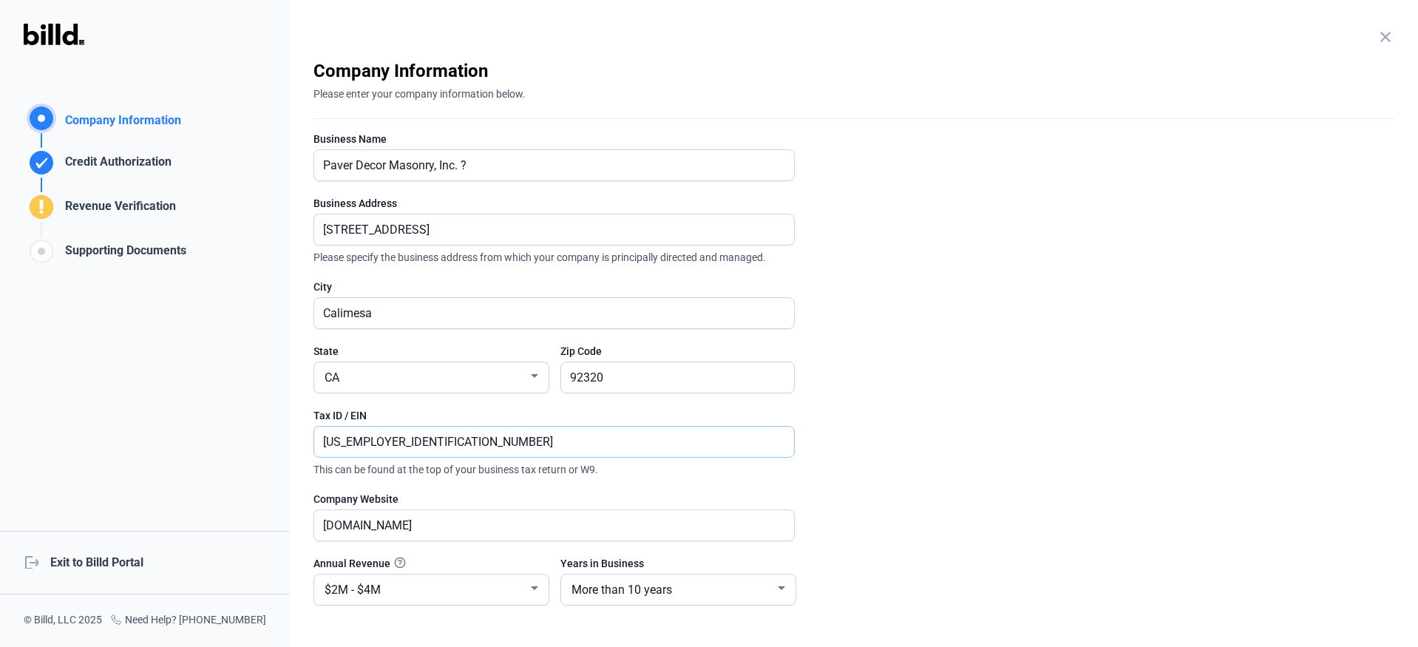
click at [435, 427] on input "[US_EMPLOYER_IDENTIFICATION_NUMBER]" at bounding box center [545, 441] width 463 height 30
type input "[US_EMPLOYER_IDENTIFICATION_NUMBER]"
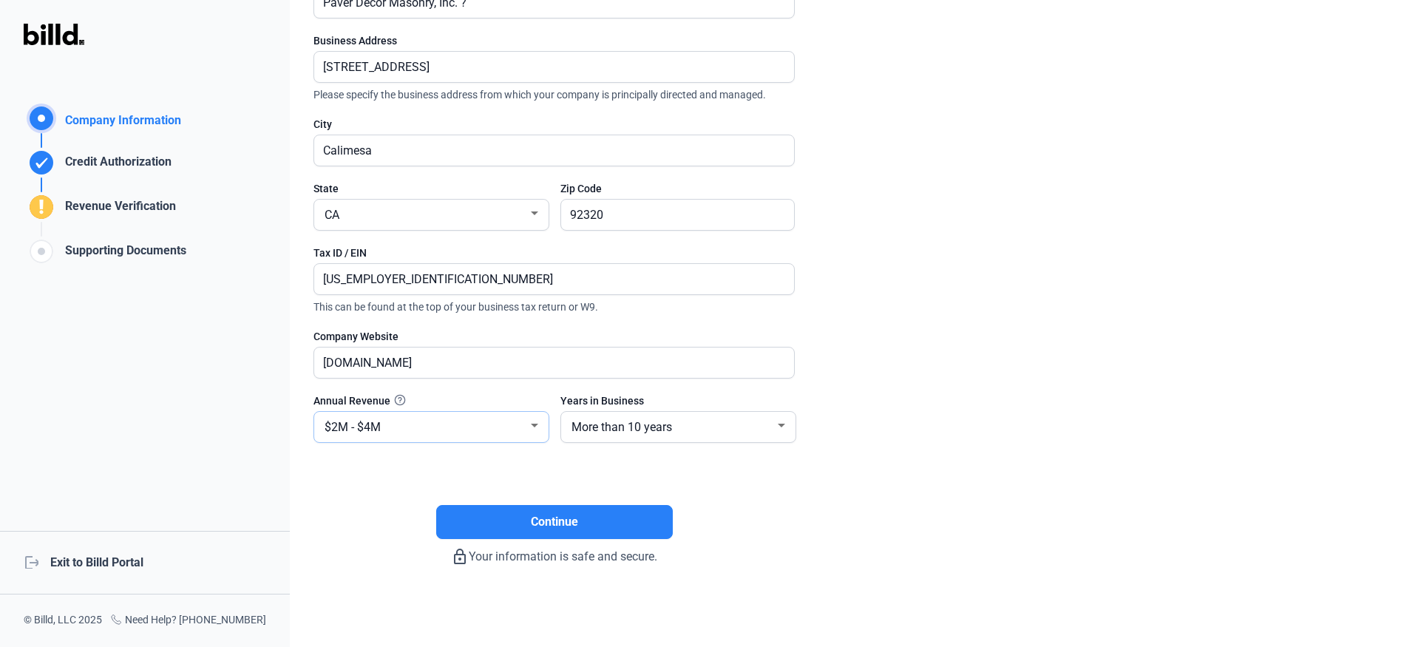
click at [531, 424] on div at bounding box center [534, 425] width 7 height 4
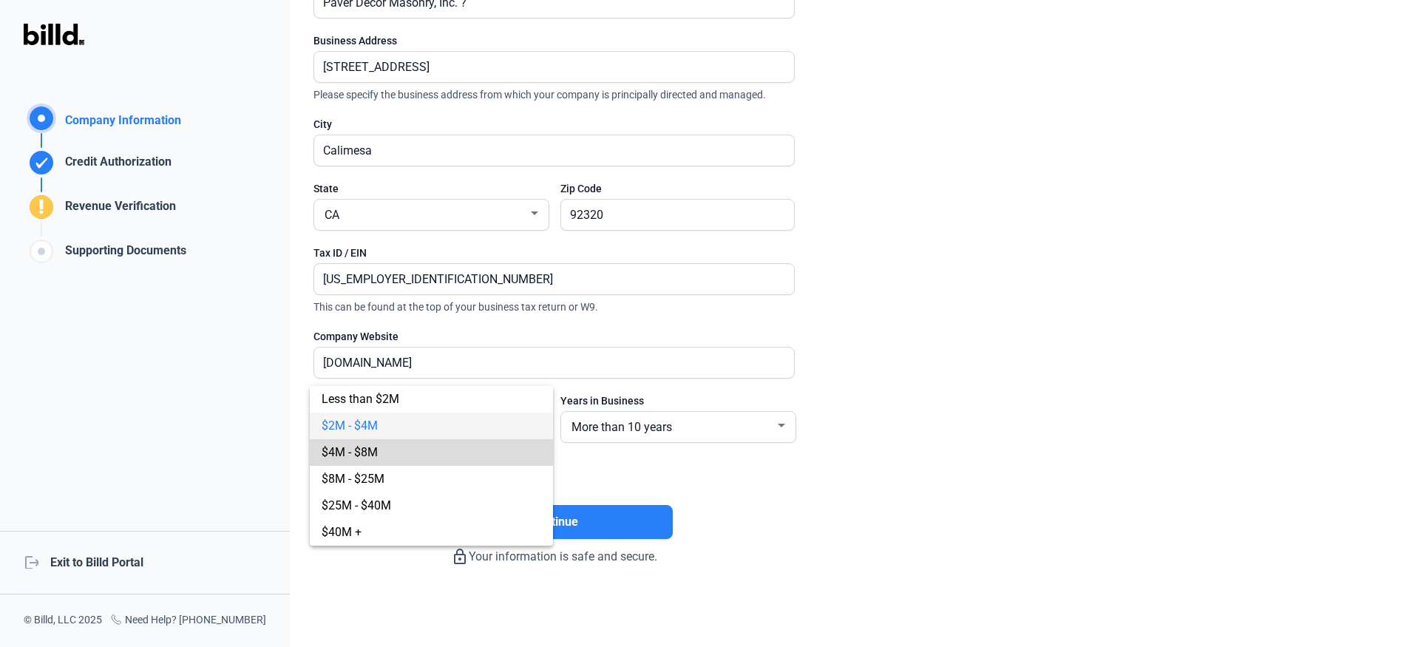
click at [383, 449] on span "$4M - $8M" at bounding box center [432, 452] width 220 height 27
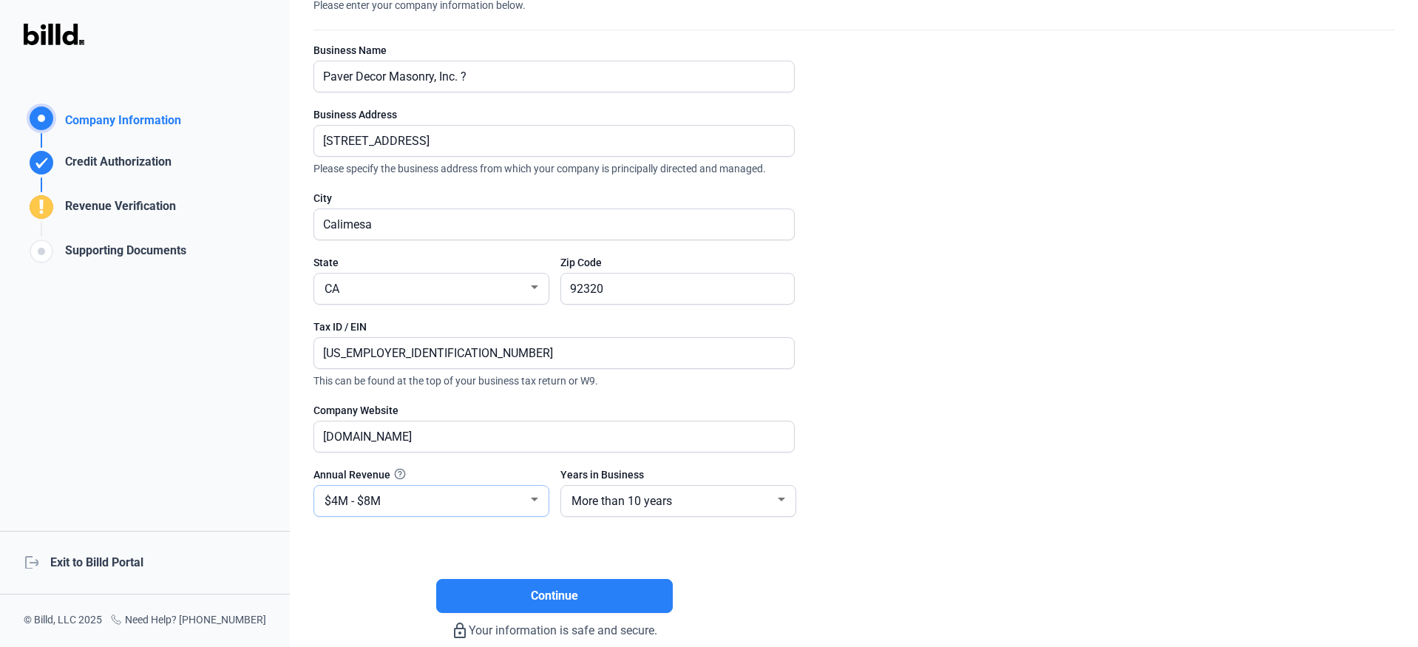
scroll to position [15, 0]
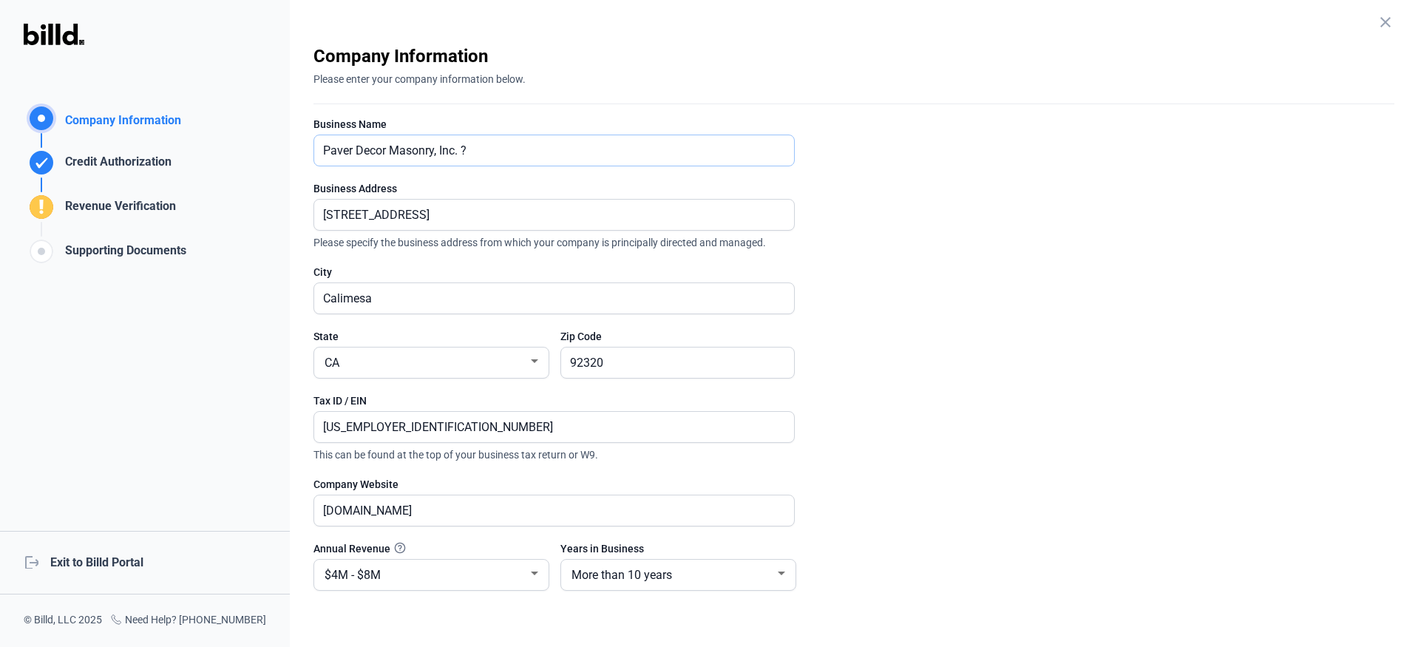
click at [502, 152] on input "Paver Decor Masonry, Inc. ?" at bounding box center [545, 150] width 463 height 30
click at [474, 149] on input "Paver Decor Masonry, Inc. ??alpha & Omega" at bounding box center [554, 150] width 480 height 30
drag, startPoint x: 463, startPoint y: 149, endPoint x: 472, endPoint y: 148, distance: 9.0
click at [472, 148] on input "Paver Decor Masonry, Inc./ alpha & Omega" at bounding box center [554, 150] width 480 height 30
click at [567, 152] on input "Paver Decor Masonry, Inc./Alpha & Omega" at bounding box center [554, 150] width 480 height 30
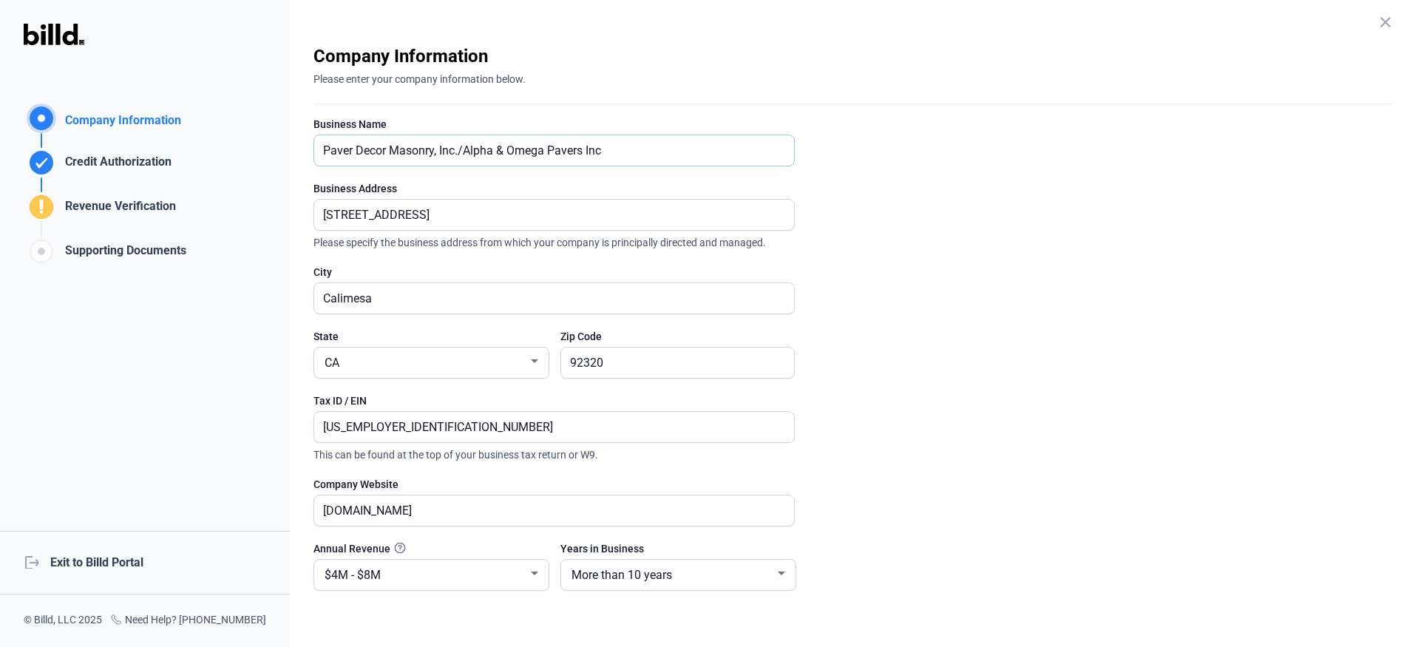
scroll to position [89, 0]
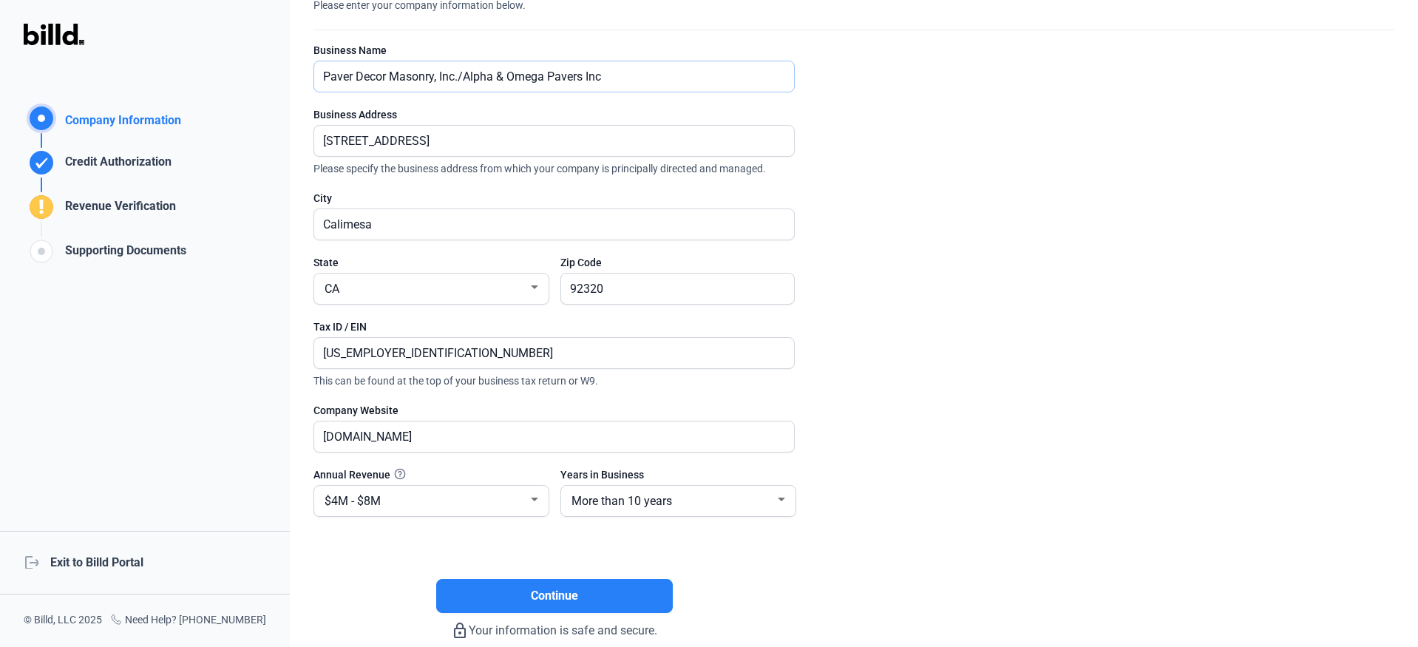
type input "Paver Decor Masonry, Inc./Alpha & Omega Pavers Inc"
drag, startPoint x: 432, startPoint y: 356, endPoint x: 300, endPoint y: 357, distance: 132.3
click at [305, 357] on div "close Company Information Please enter your company information below. Business…" at bounding box center [854, 323] width 1128 height 647
type input "[US_EMPLOYER_IDENTIFICATION_NUMBER]"
drag, startPoint x: 504, startPoint y: 432, endPoint x: 351, endPoint y: 435, distance: 153.0
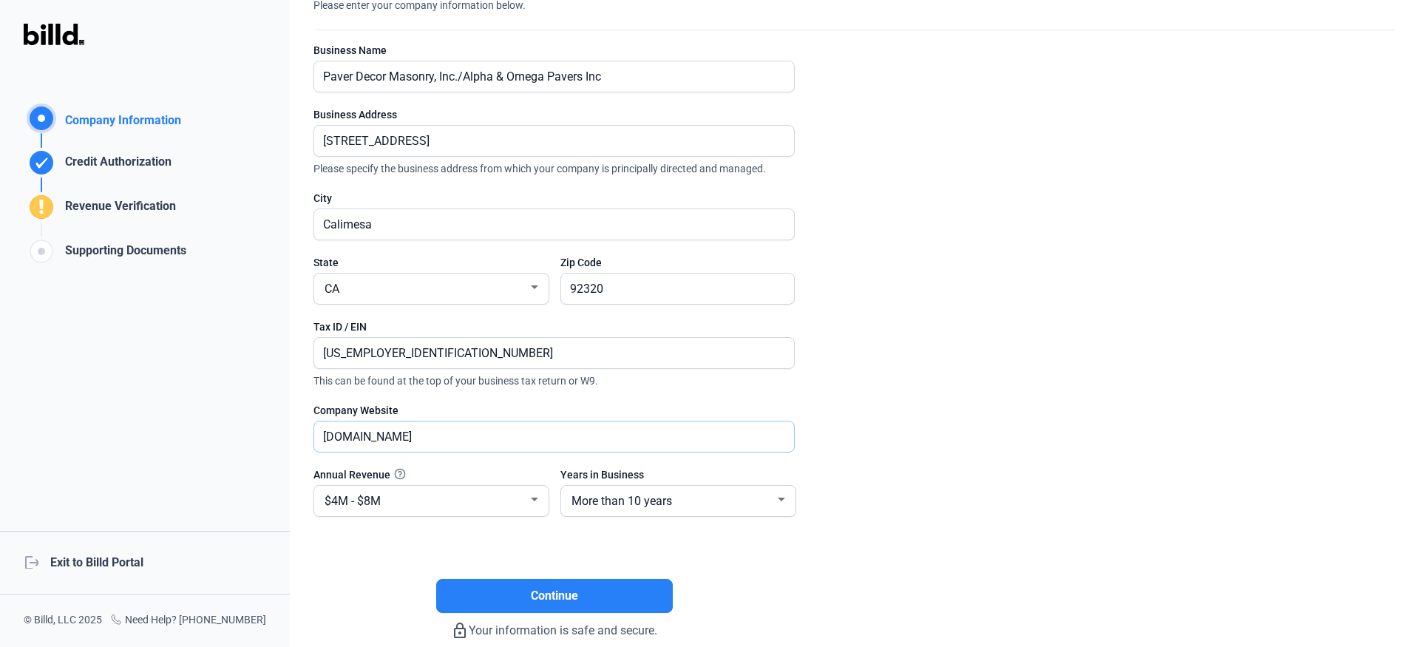
click at [351, 435] on input "[DOMAIN_NAME]" at bounding box center [554, 436] width 480 height 30
type input "[DOMAIN_NAME]"
click at [931, 384] on enrollment-step "close Company Information Please enter your company information below. Business…" at bounding box center [853, 304] width 1081 height 669
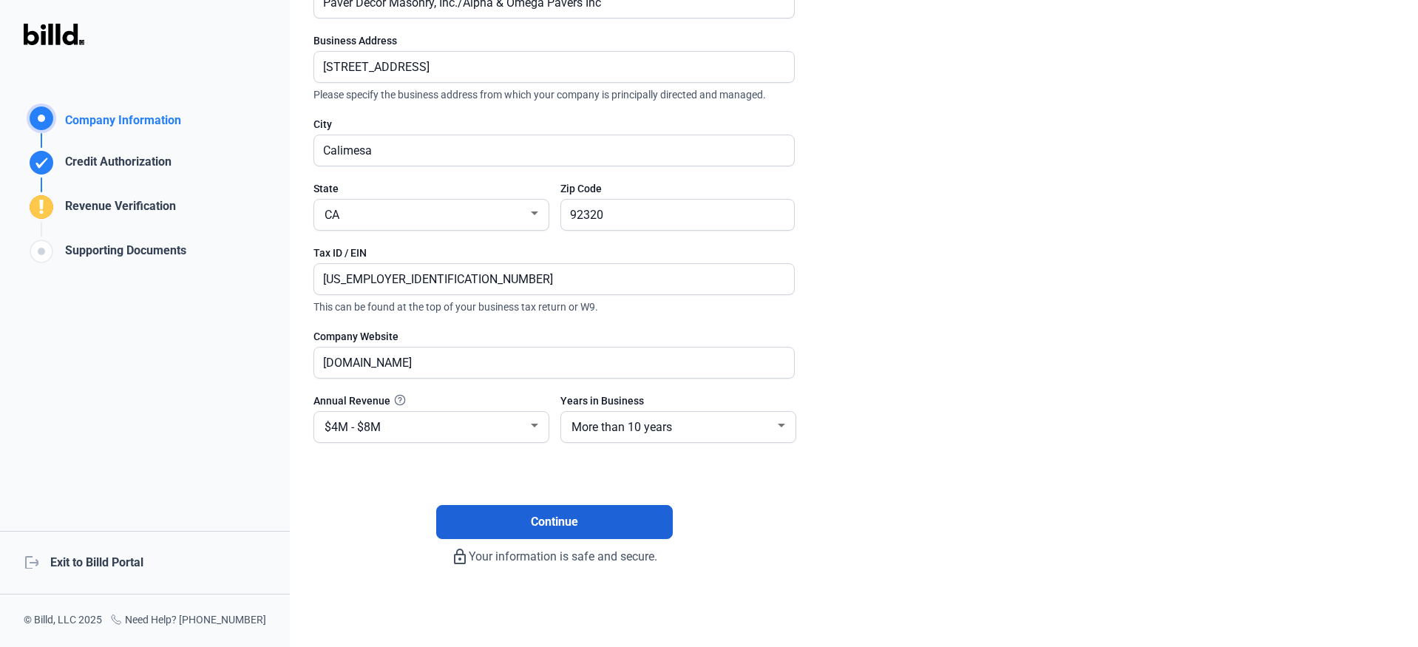
click at [574, 537] on button "Continue" at bounding box center [554, 522] width 237 height 34
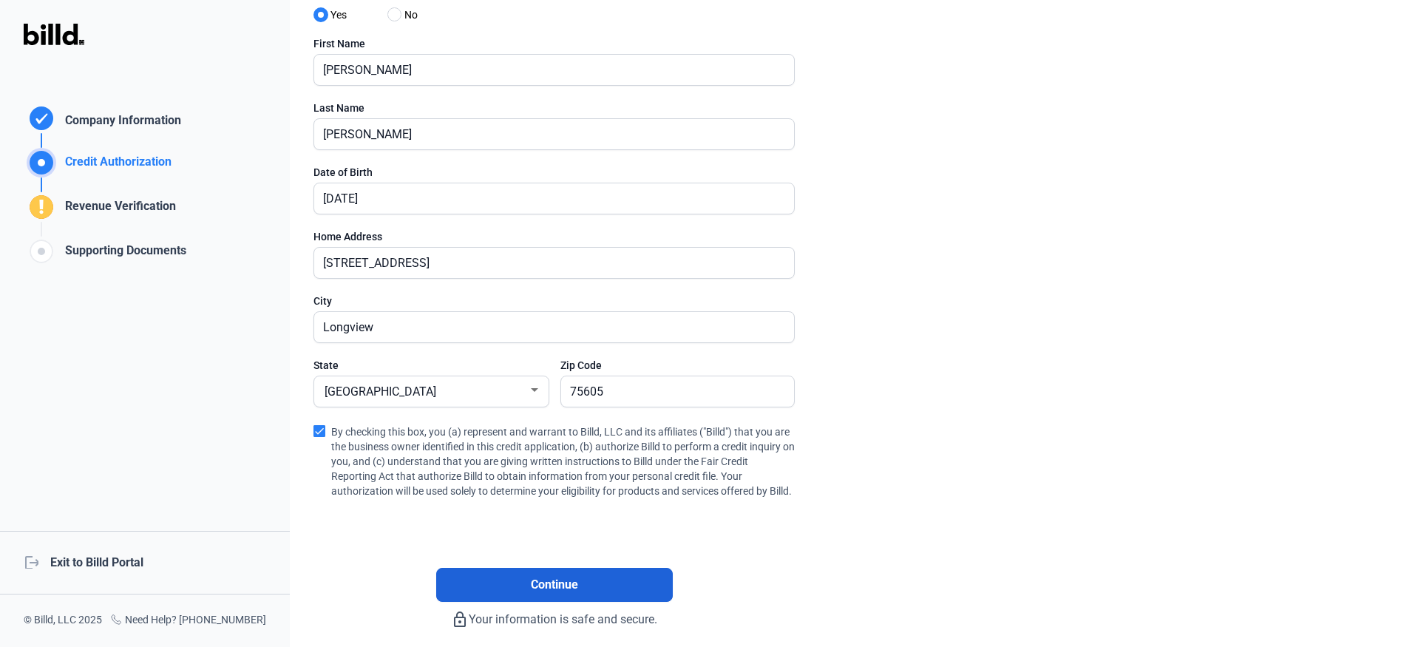
click at [581, 595] on button "Continue" at bounding box center [554, 585] width 237 height 34
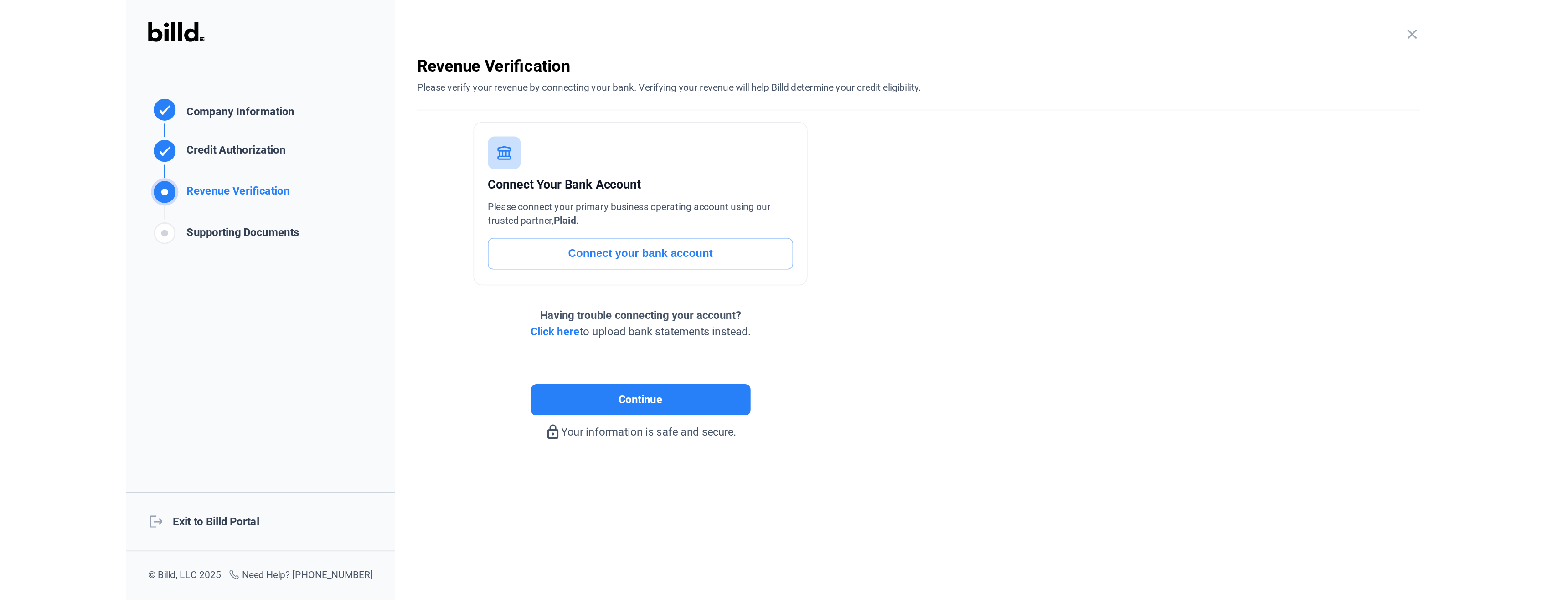
scroll to position [0, 0]
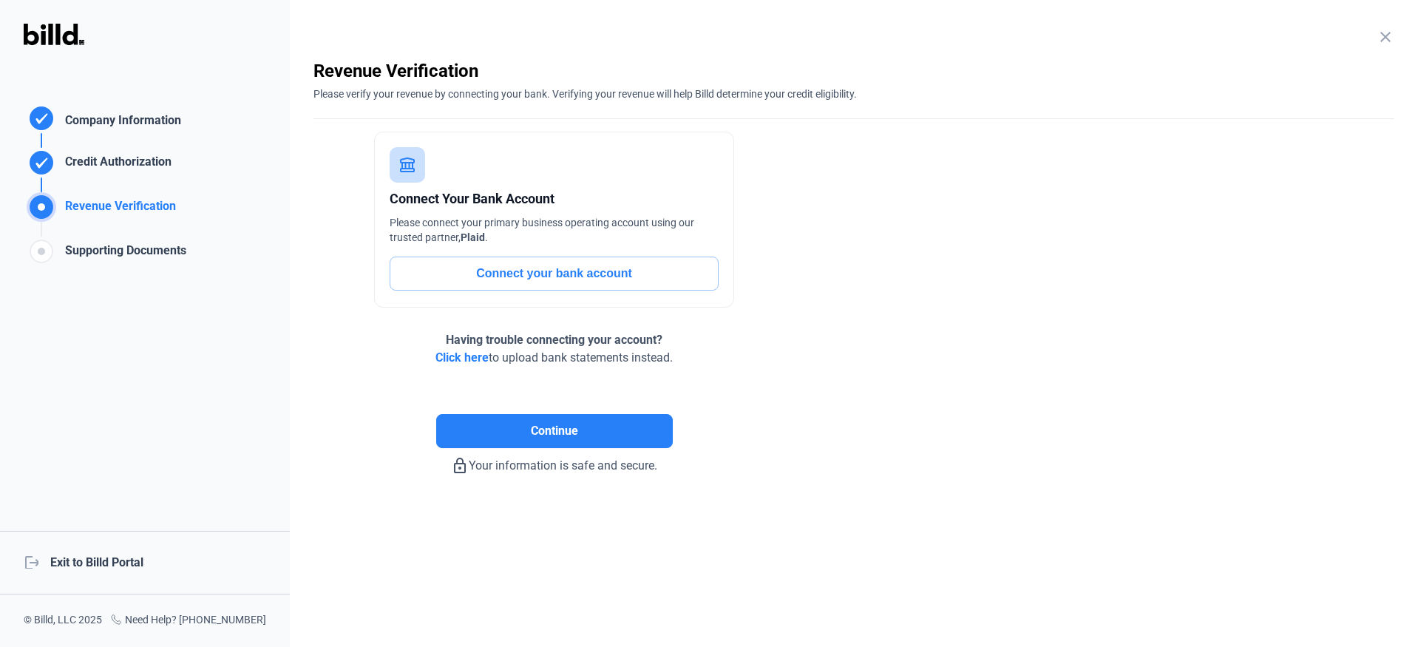
click at [468, 356] on span "Click here" at bounding box center [461, 357] width 53 height 14
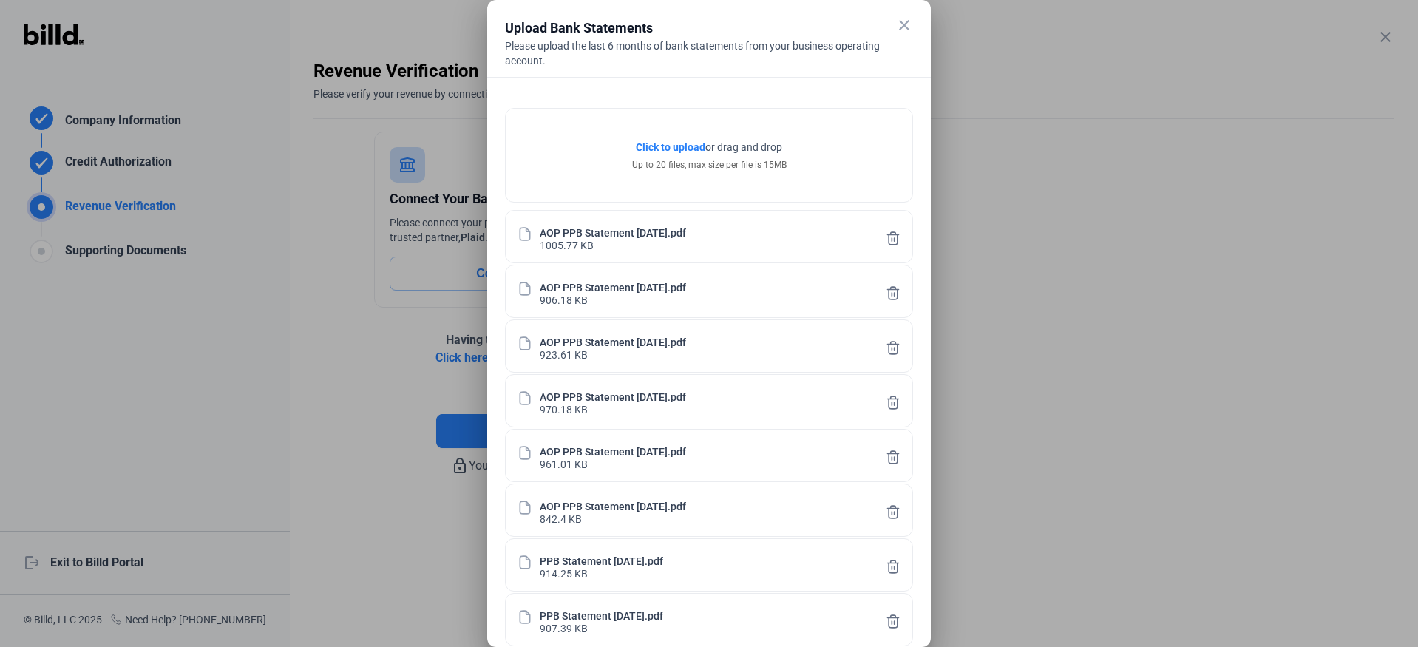
click at [642, 92] on div "Click to upload Tap to upload or drag and drop Up to 20 files, max size per fil…" at bounding box center [708, 480] width 443 height 806
click at [919, 605] on div "Click to upload Tap to upload or drag and drop Up to 20 files, max size per fil…" at bounding box center [708, 480] width 443 height 806
drag, startPoint x: 851, startPoint y: 17, endPoint x: 1006, endPoint y: 6, distance: 154.9
click at [1004, 5] on div "close Upload Bank Statements Please upload the last 6 months of bank statements…" at bounding box center [709, 323] width 1418 height 647
click at [899, 27] on mat-icon "close" at bounding box center [904, 25] width 18 height 18
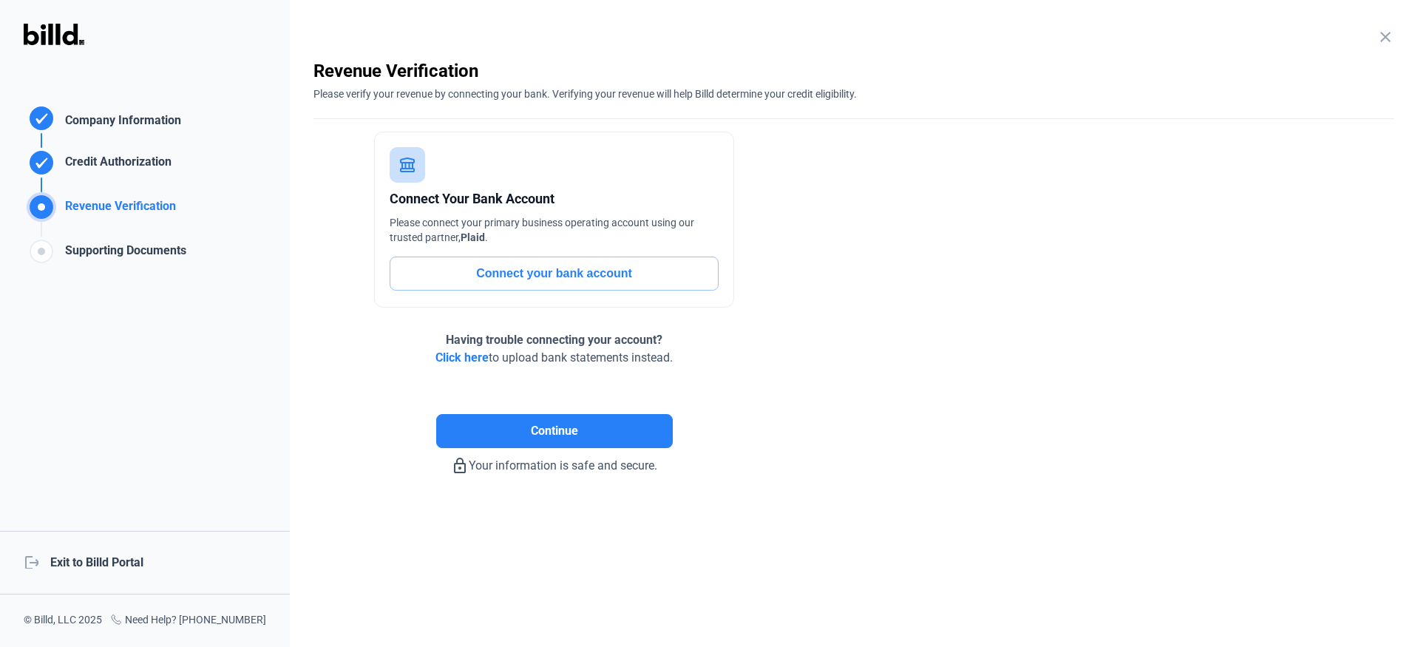
click at [469, 356] on span "Click here" at bounding box center [461, 357] width 53 height 14
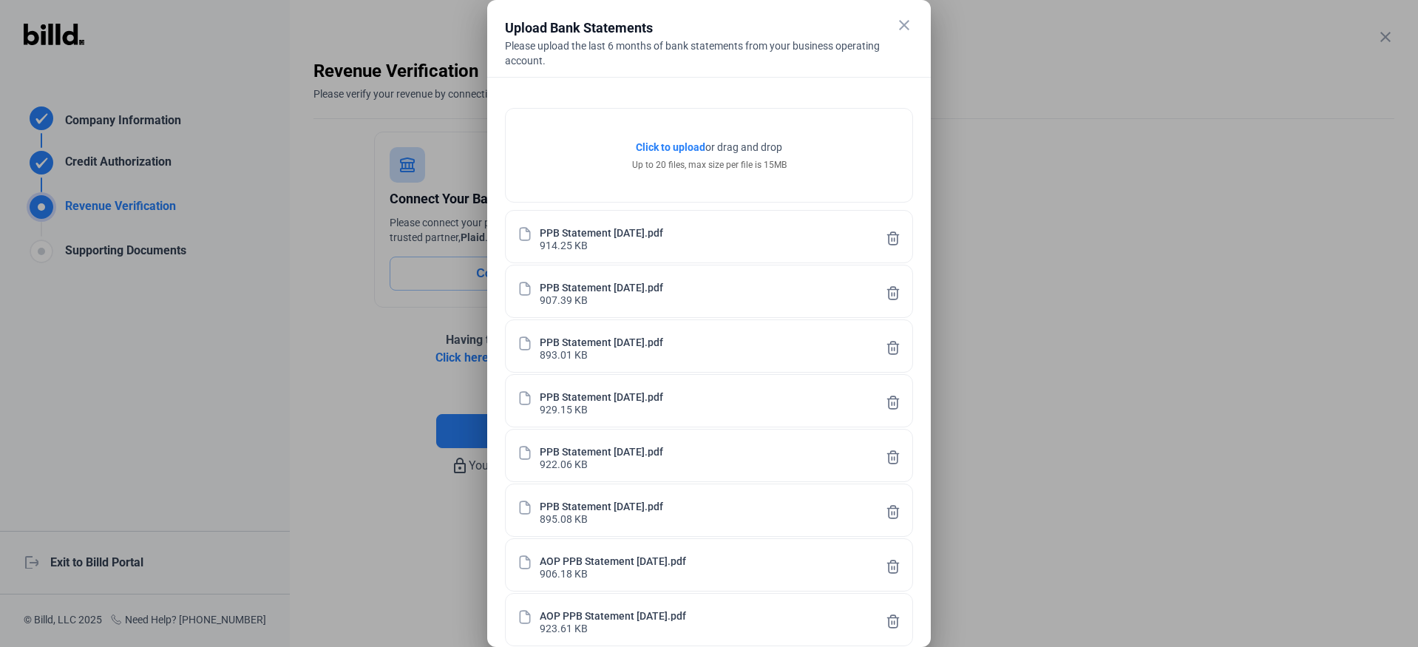
click at [925, 543] on div "Click to upload Tap to upload or drag and drop Up to 20 files, max size per fil…" at bounding box center [708, 480] width 443 height 806
click at [503, 550] on div "Click to upload Tap to upload or drag and drop Up to 20 files, max size per fil…" at bounding box center [708, 480] width 443 height 806
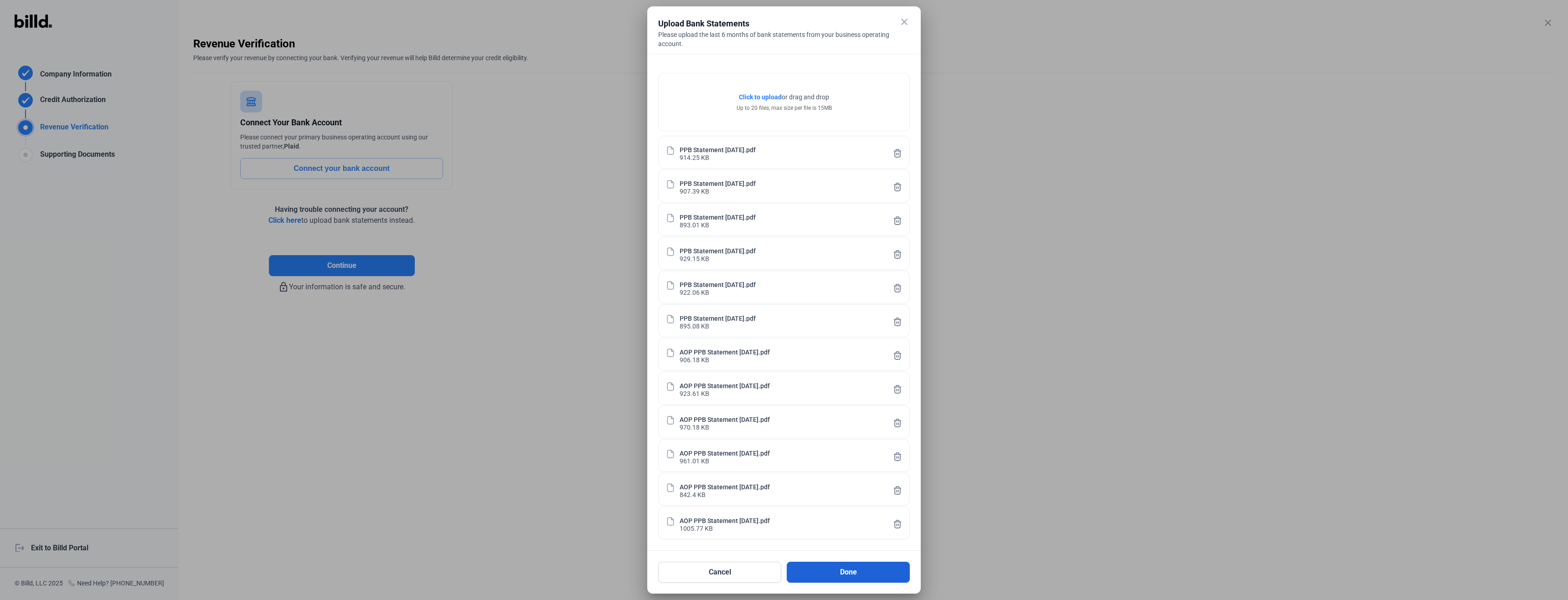
click at [857, 398] on button "Done" at bounding box center [849, 572] width 123 height 21
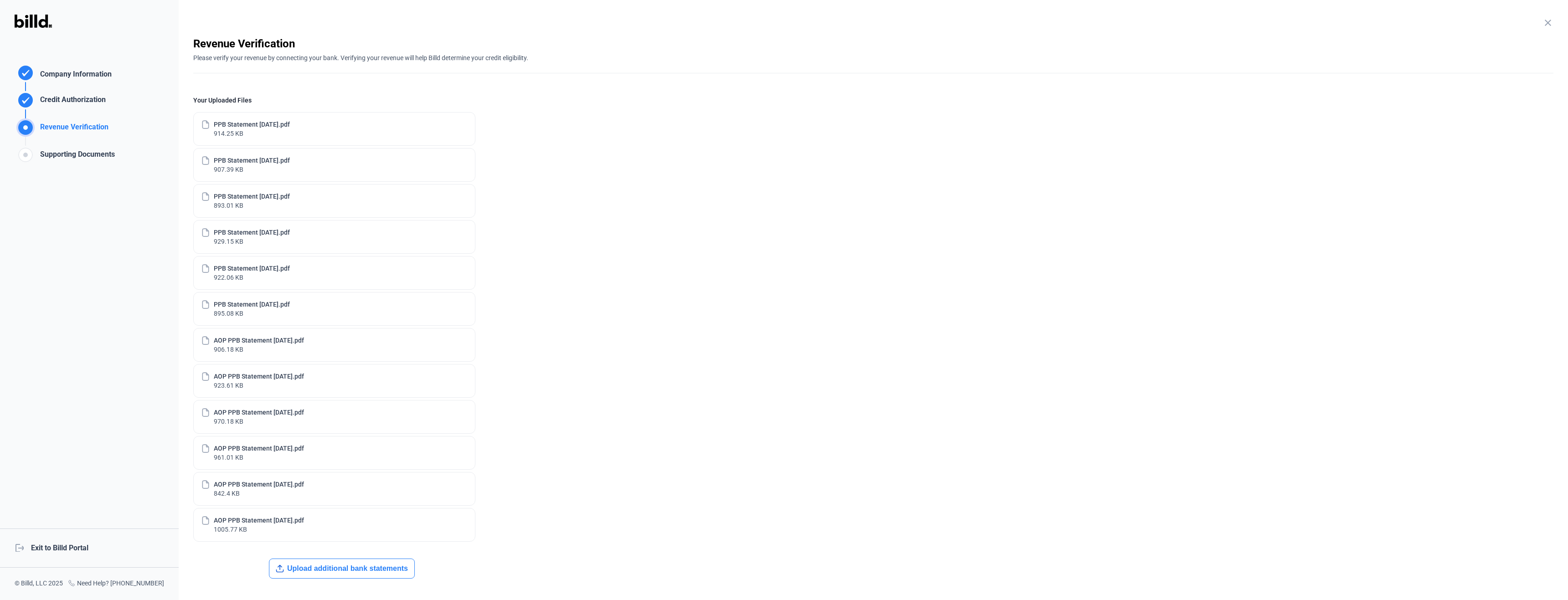
scroll to position [91, 0]
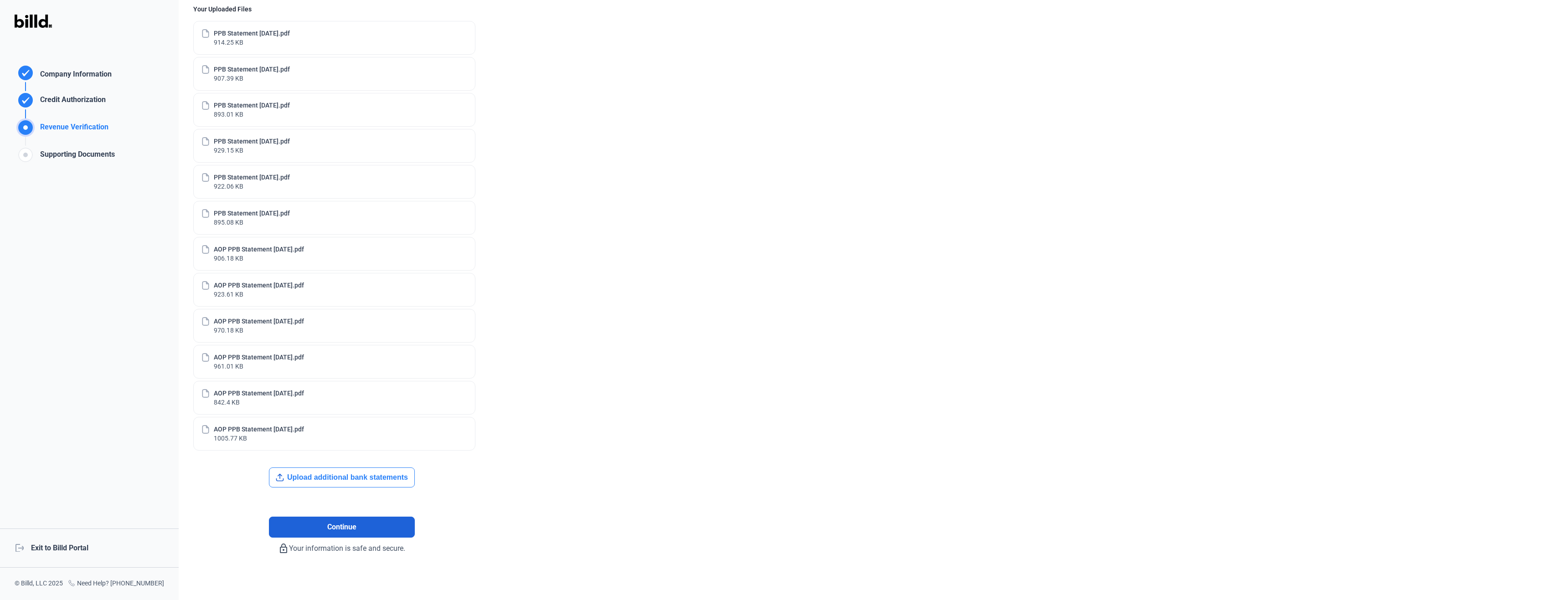
click at [369, 398] on button "Continue" at bounding box center [342, 527] width 146 height 21
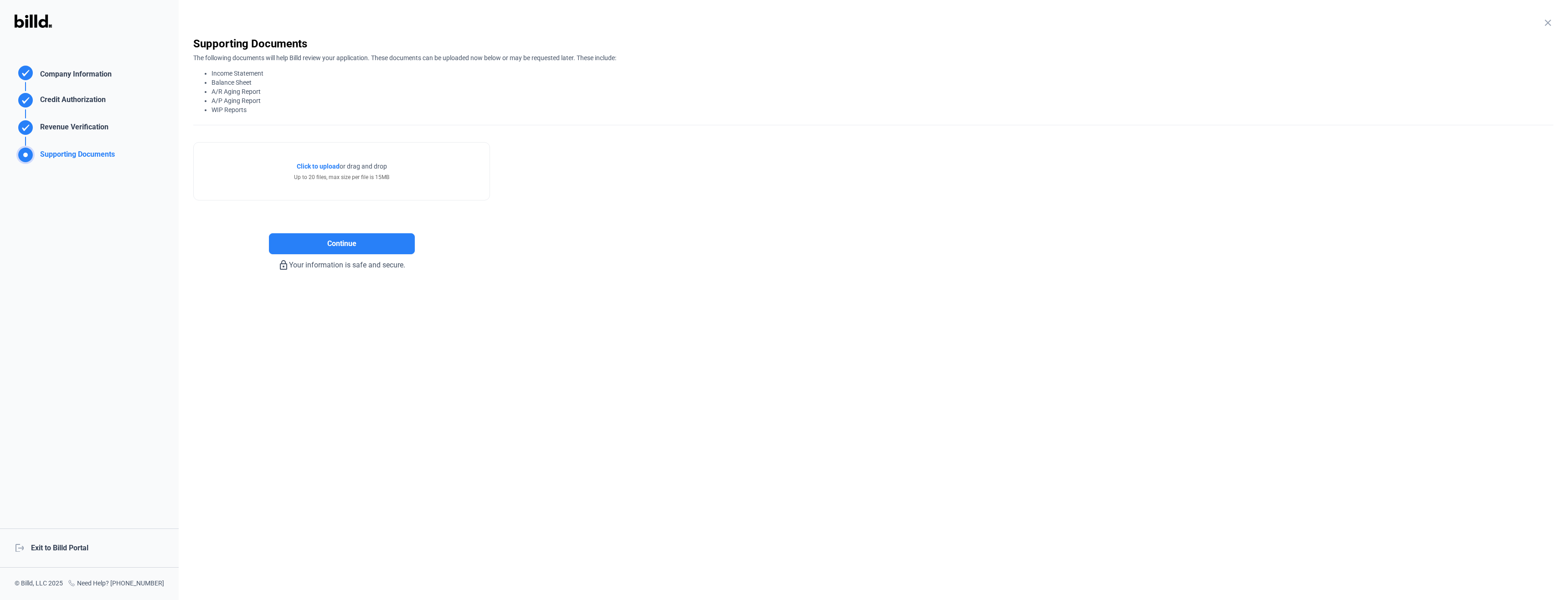
scroll to position [0, 0]
click at [317, 167] on span "Click to upload" at bounding box center [318, 166] width 43 height 7
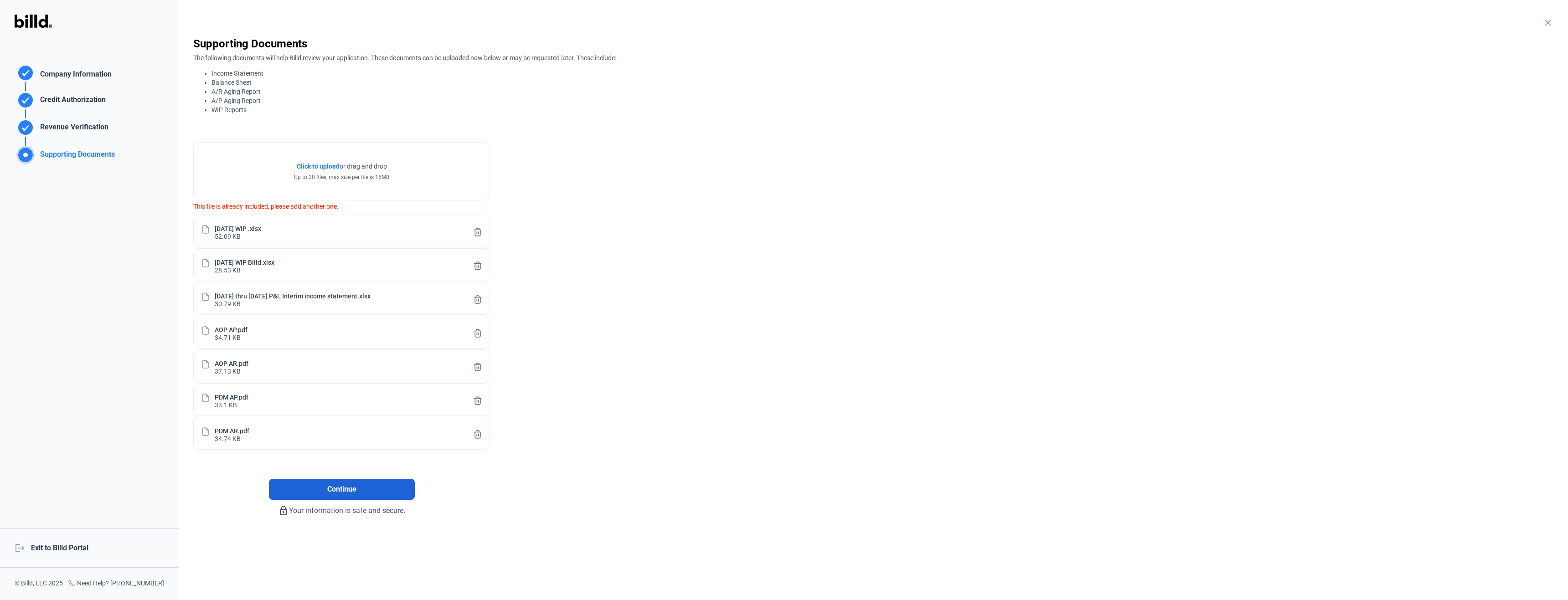
click at [338, 398] on span "Continue" at bounding box center [342, 490] width 29 height 11
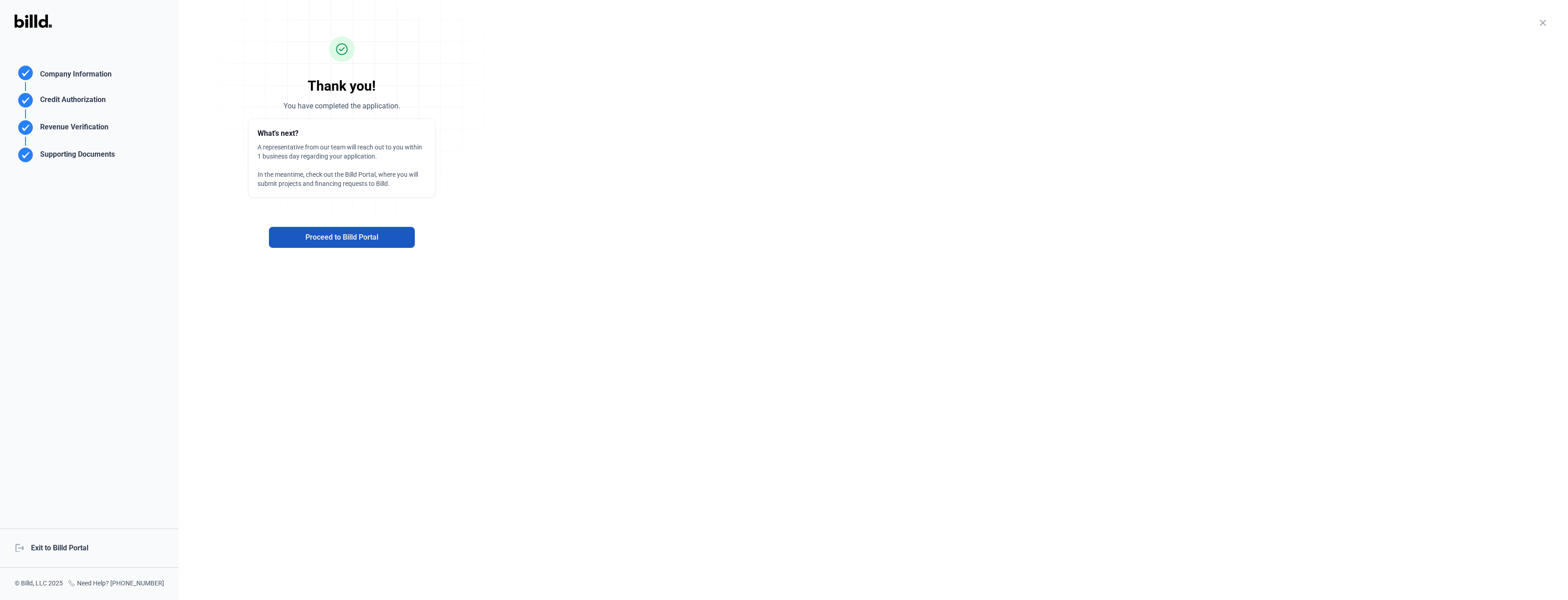
click at [337, 239] on span "Proceed to Billd Portal" at bounding box center [342, 237] width 73 height 11
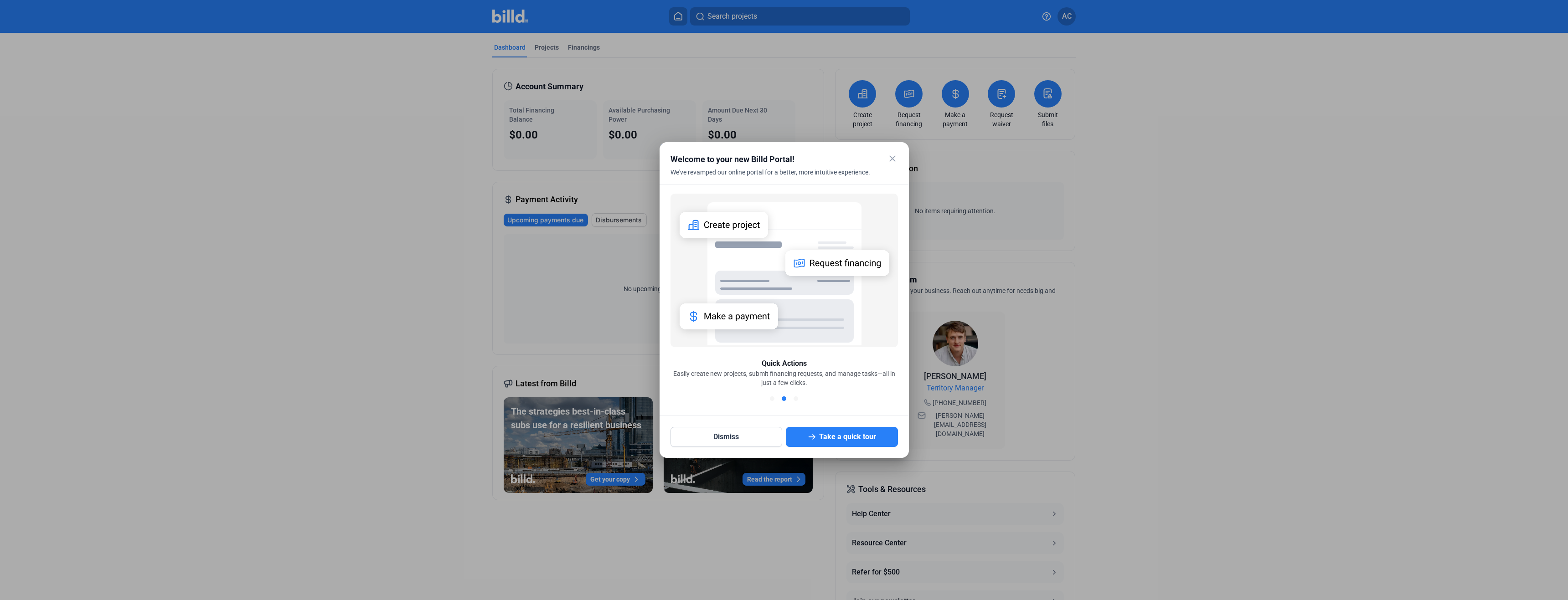
click at [874, 157] on mat-icon "close" at bounding box center [893, 158] width 11 height 11
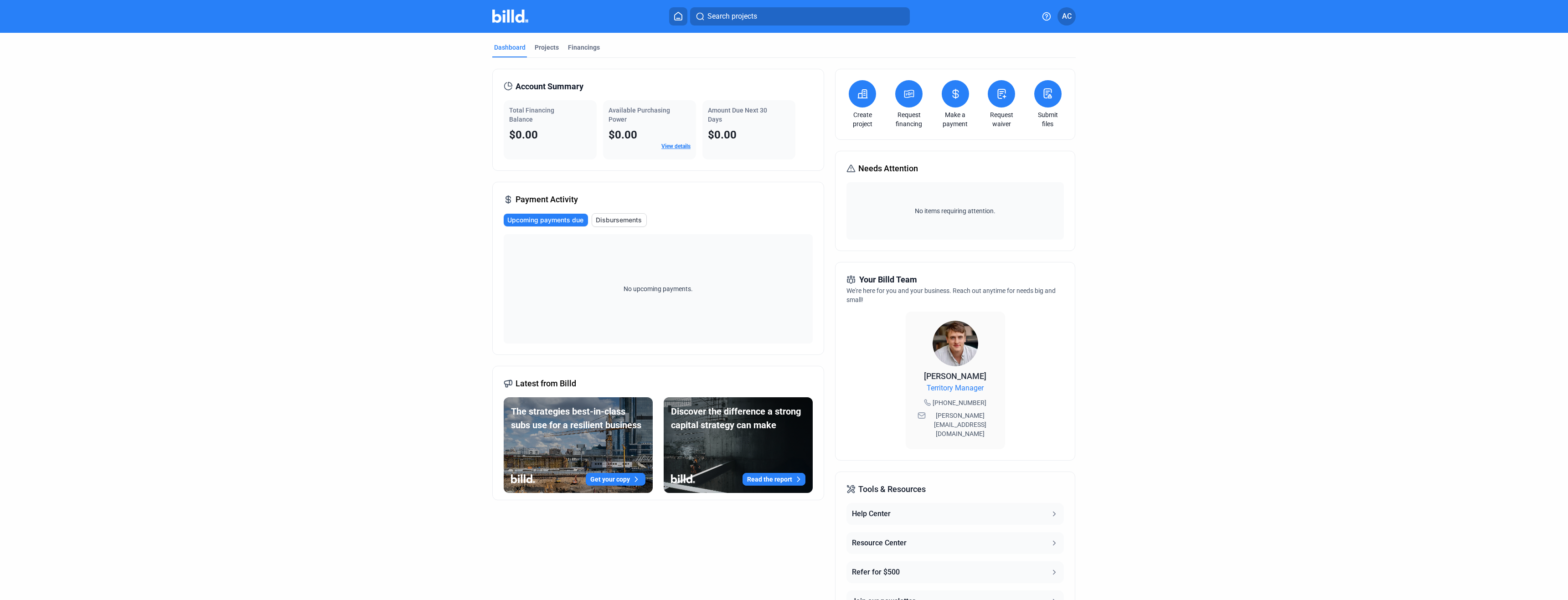
click at [679, 147] on link "View details" at bounding box center [675, 146] width 29 height 6
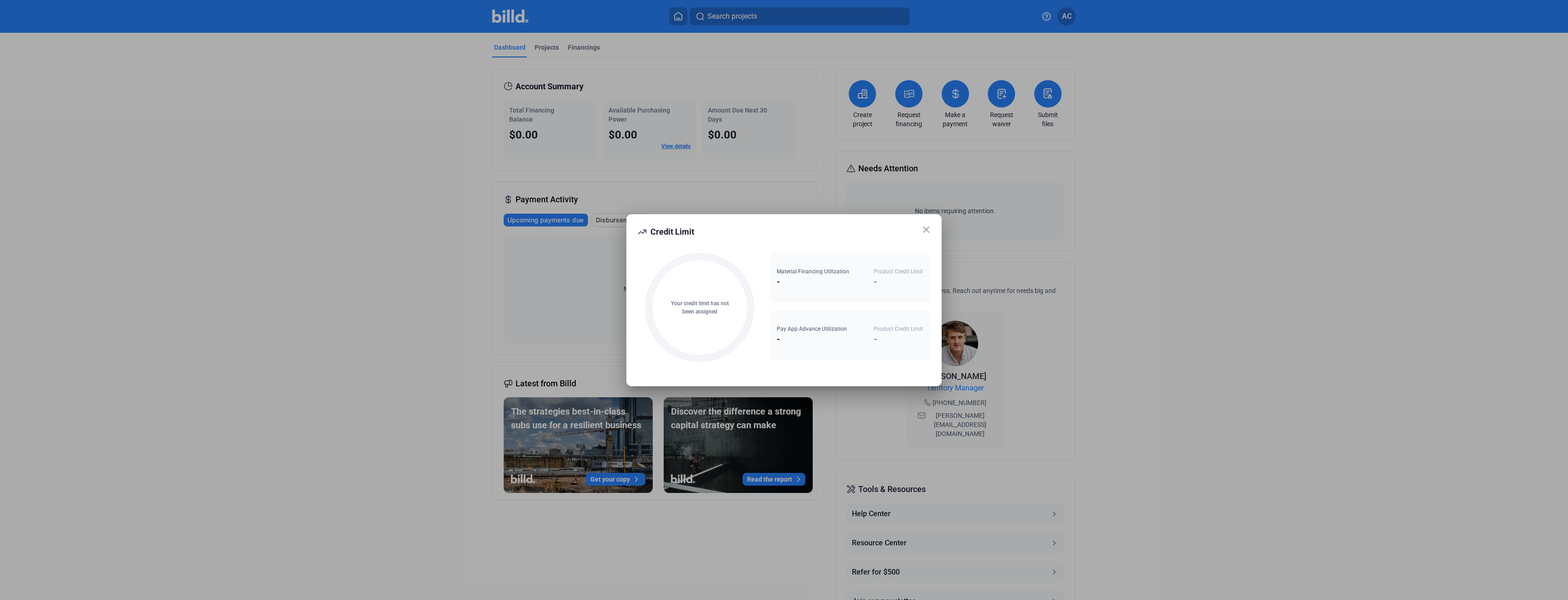
click at [874, 228] on icon at bounding box center [926, 230] width 11 height 11
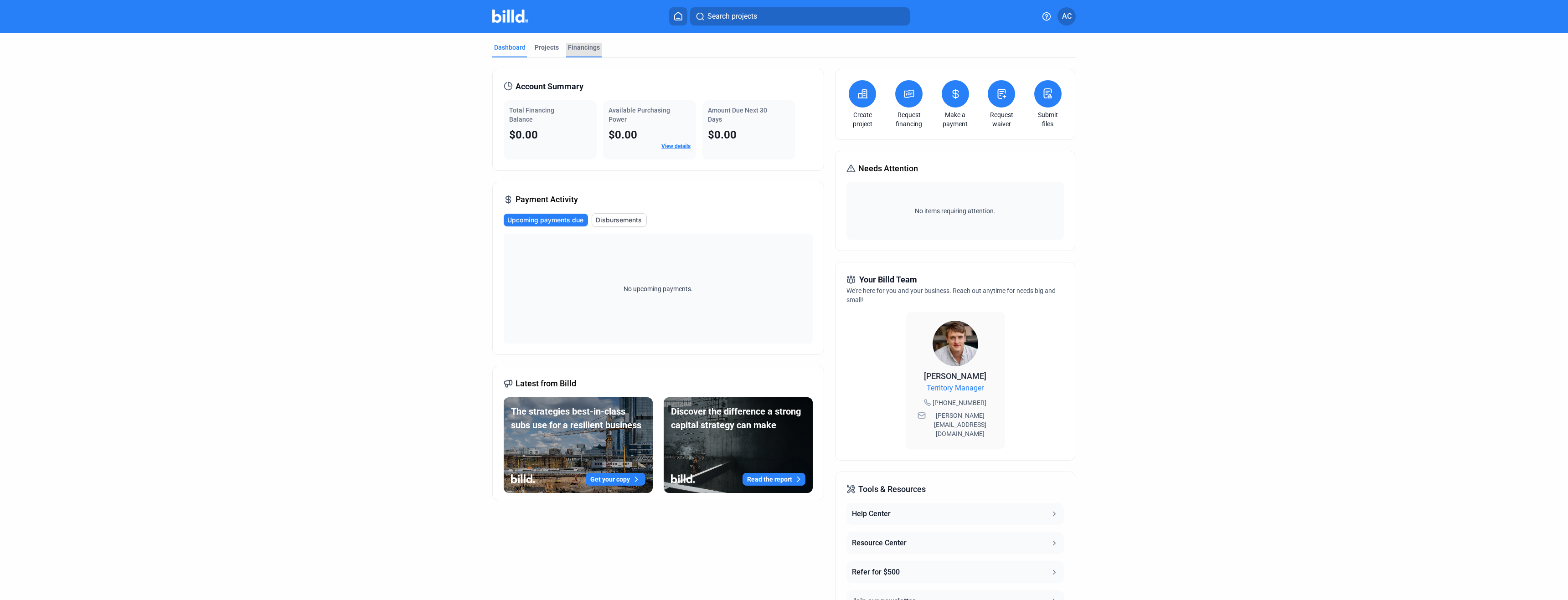
click at [585, 50] on div "Financings" at bounding box center [584, 47] width 32 height 9
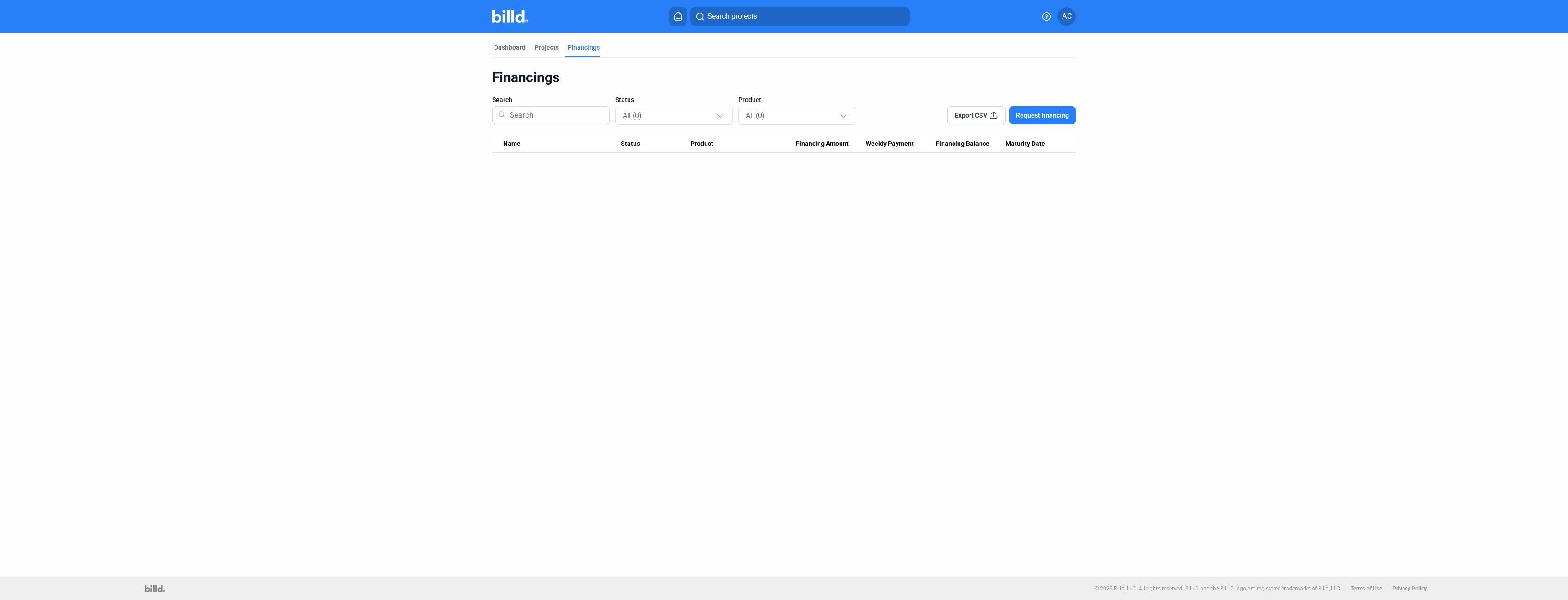
click at [874, 121] on button "Request financing" at bounding box center [1042, 115] width 67 height 18
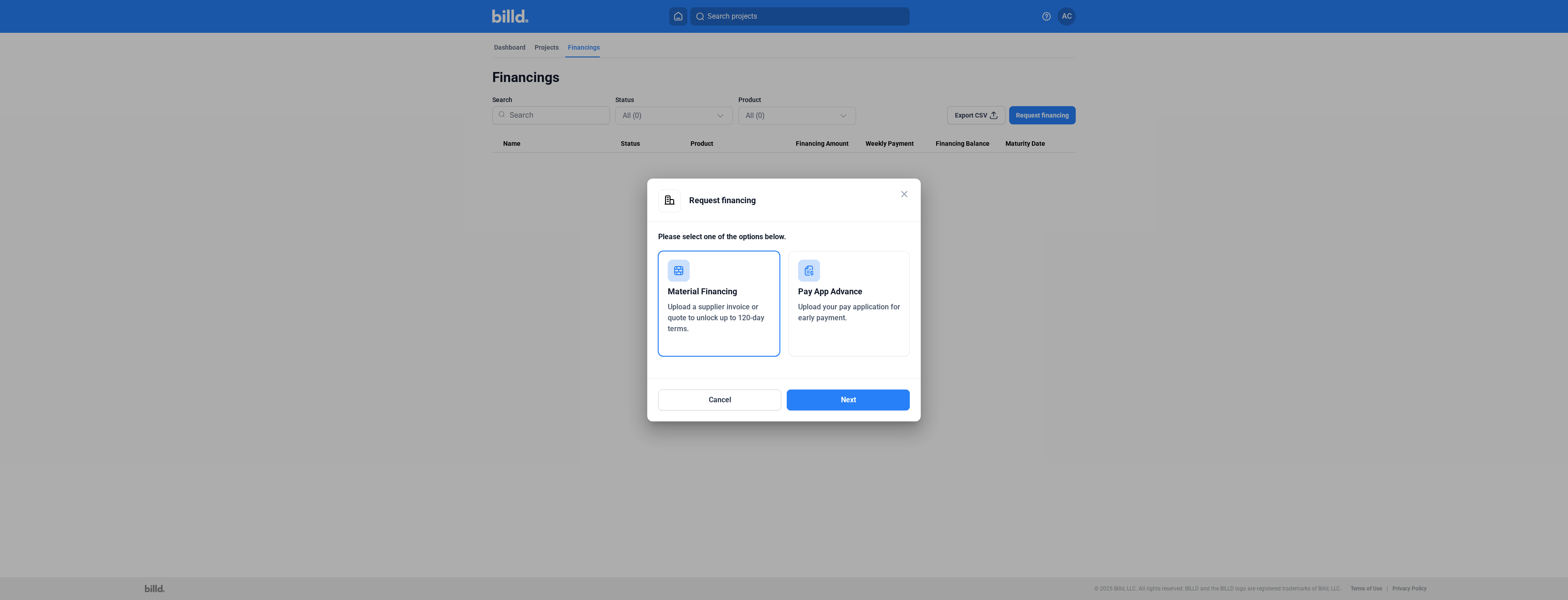
click at [869, 291] on div "Pay App Advance" at bounding box center [849, 292] width 102 height 20
click at [874, 194] on mat-icon "close" at bounding box center [904, 194] width 11 height 11
